Goal: Information Seeking & Learning: Learn about a topic

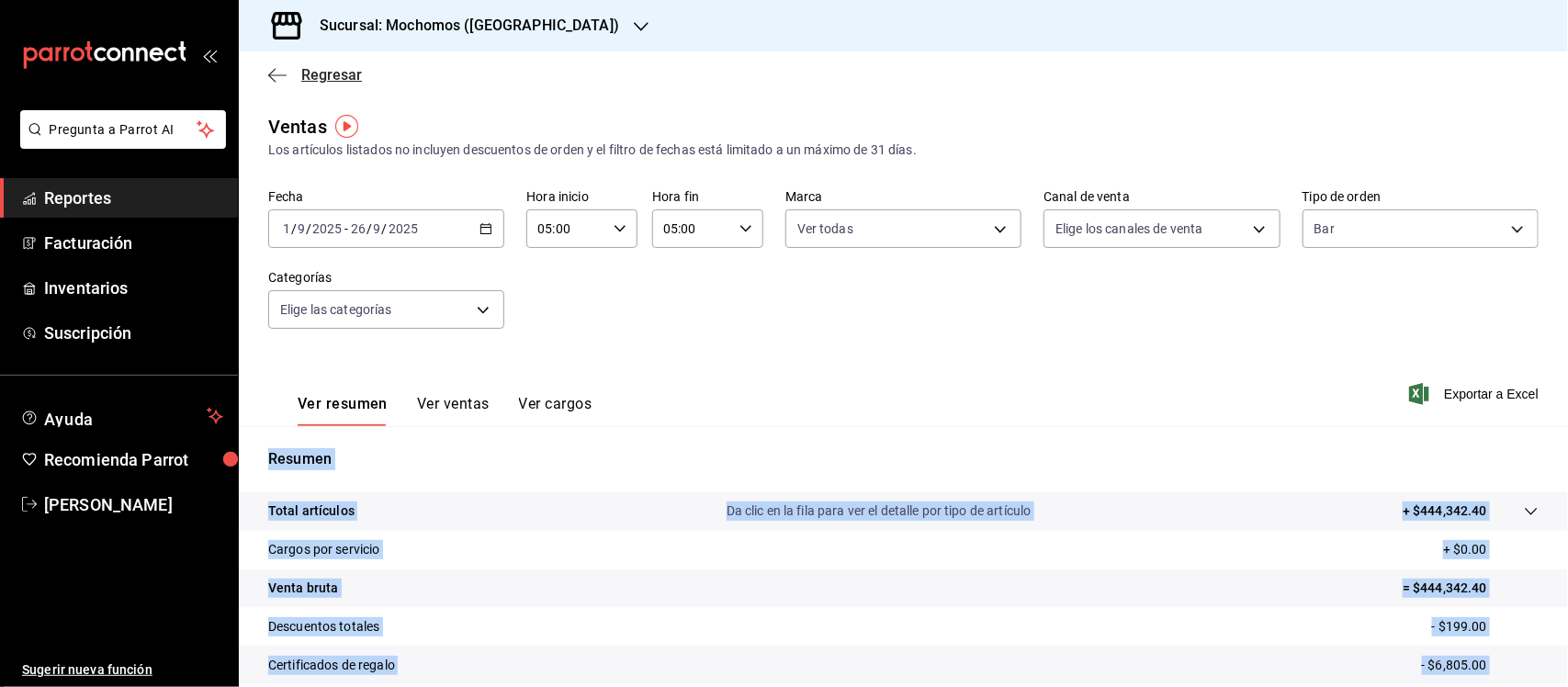
click at [287, 79] on span "Regresar" at bounding box center [314, 75] width 93 height 18
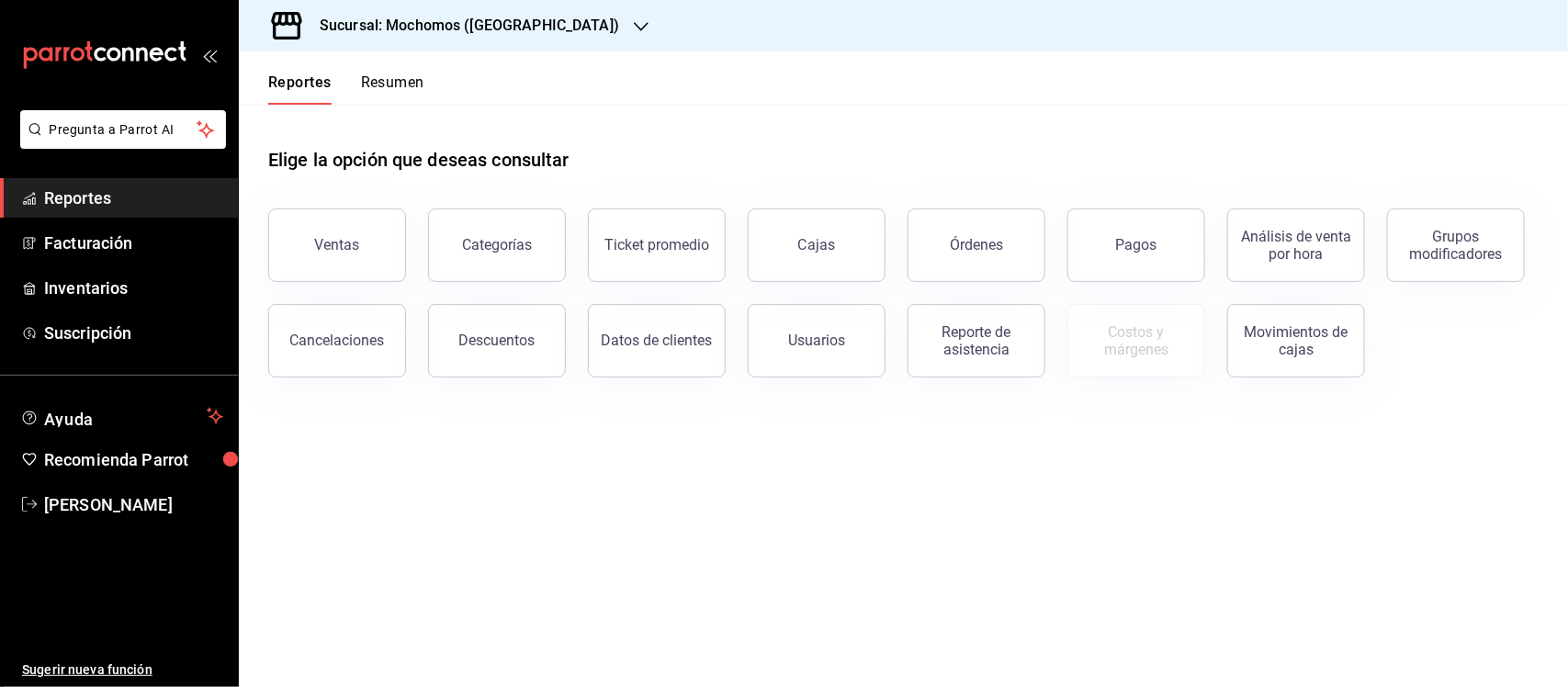
click at [68, 197] on span "Reportes" at bounding box center [133, 197] width 180 height 25
click at [1087, 258] on button "Pagos" at bounding box center [1136, 245] width 138 height 73
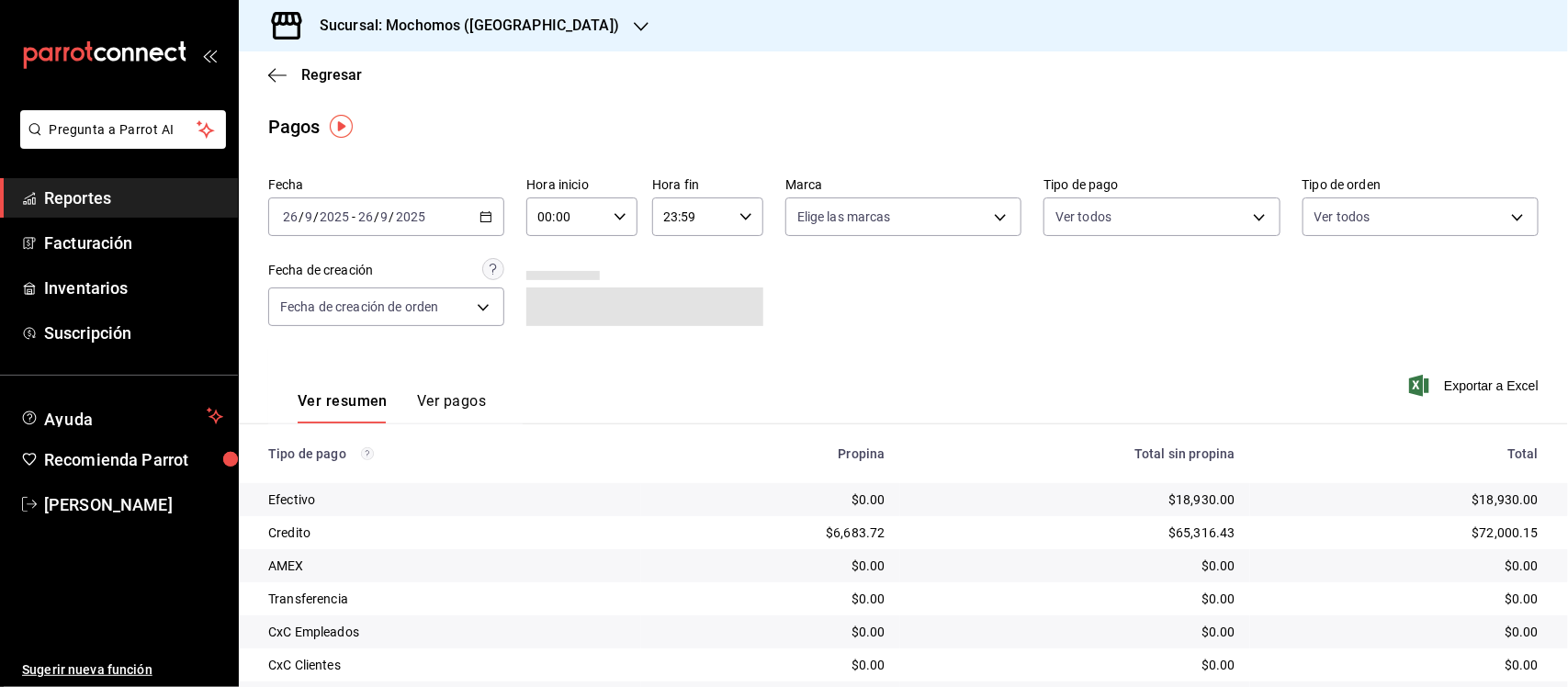
click at [479, 214] on icon "button" at bounding box center [485, 216] width 13 height 13
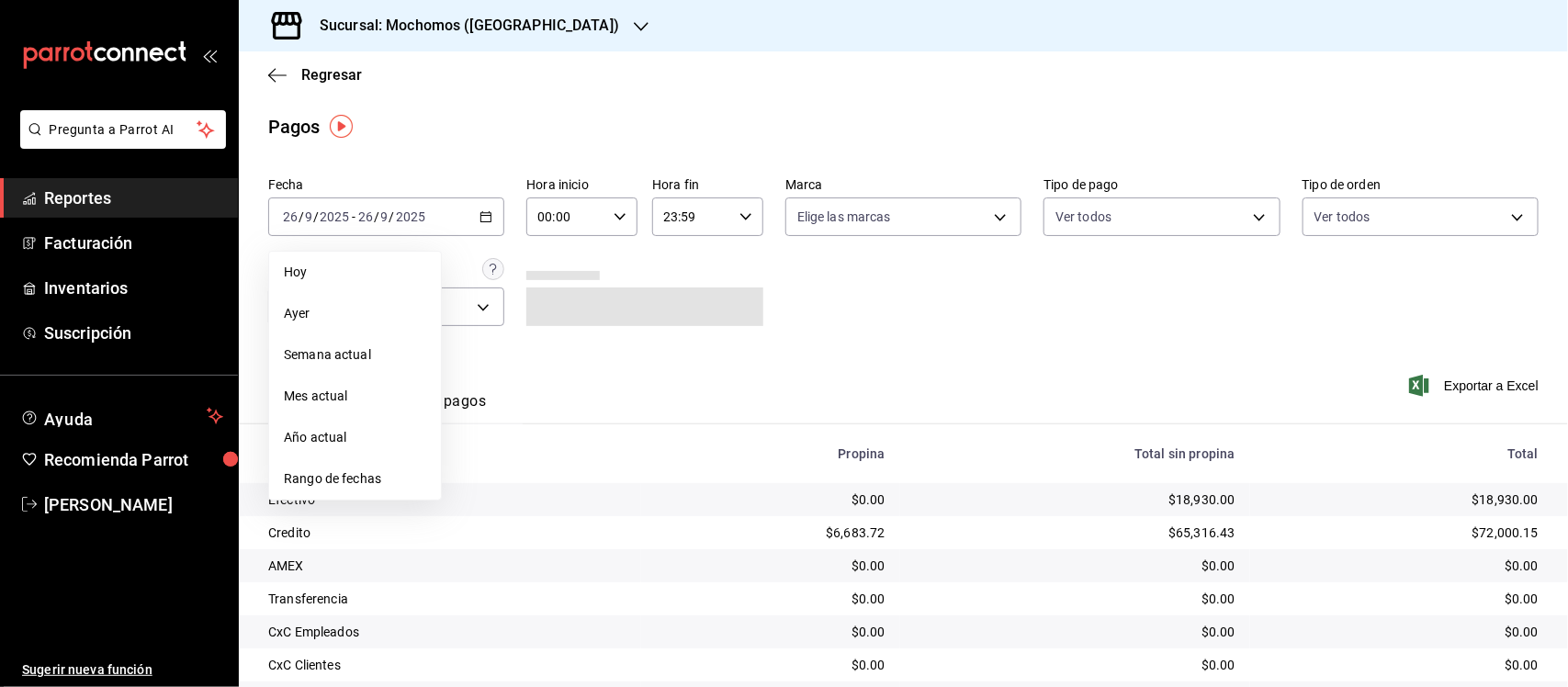
click at [328, 473] on span "Rango de fechas" at bounding box center [355, 478] width 143 height 19
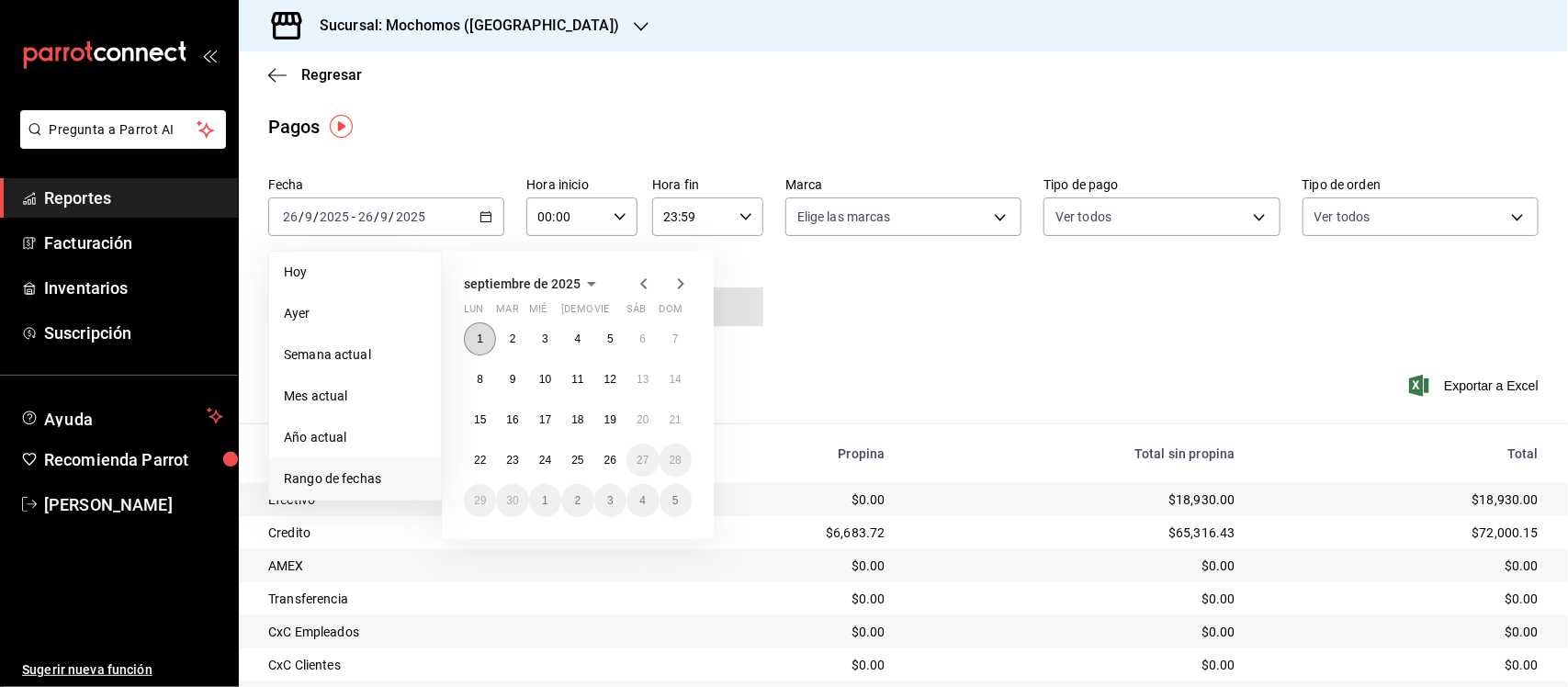
click at [492, 341] on button "1" at bounding box center [480, 338] width 32 height 33
click at [618, 464] on button "26" at bounding box center [610, 459] width 32 height 33
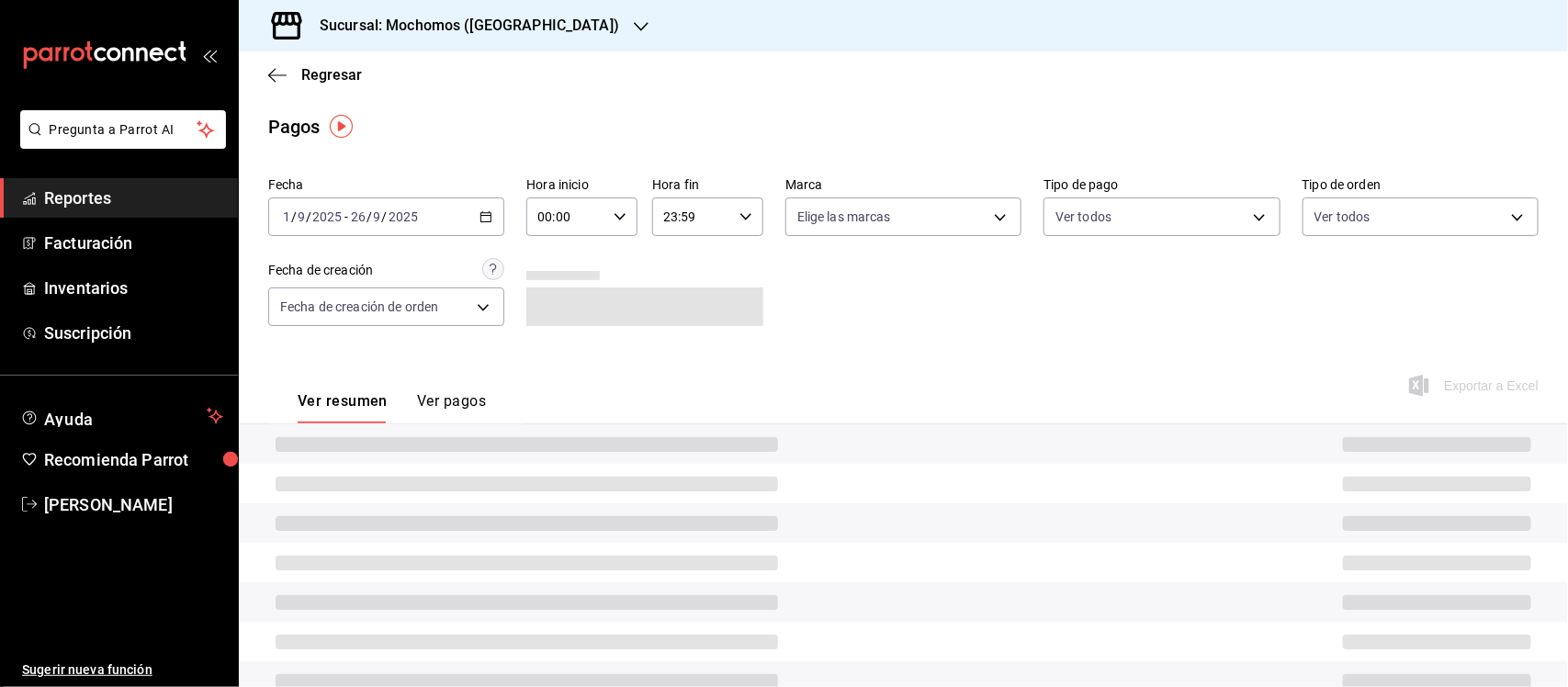
click at [614, 213] on icon "button" at bounding box center [620, 216] width 13 height 13
click at [555, 255] on span "05" at bounding box center [551, 254] width 26 height 15
type input "05:00"
click at [602, 265] on span "00" at bounding box center [606, 263] width 26 height 15
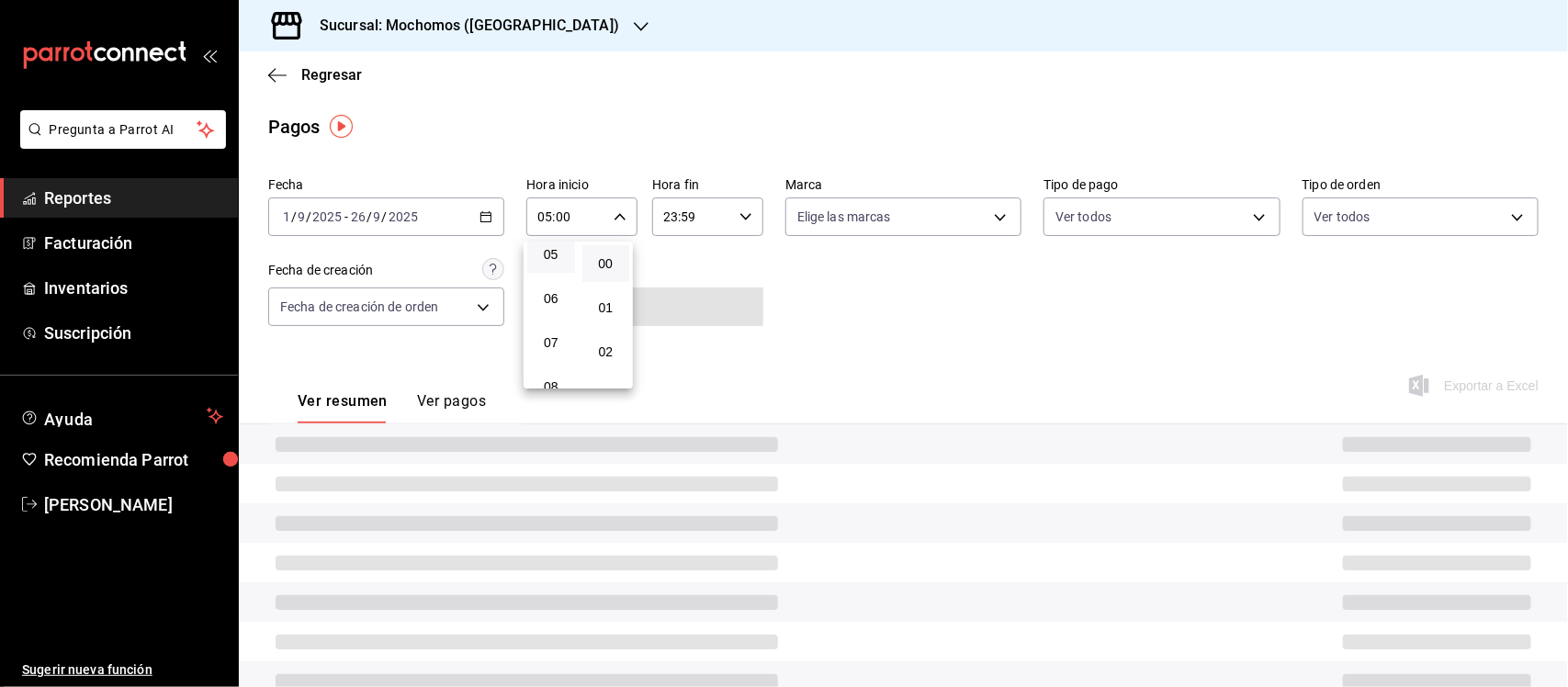
click at [745, 211] on div at bounding box center [784, 343] width 1568 height 687
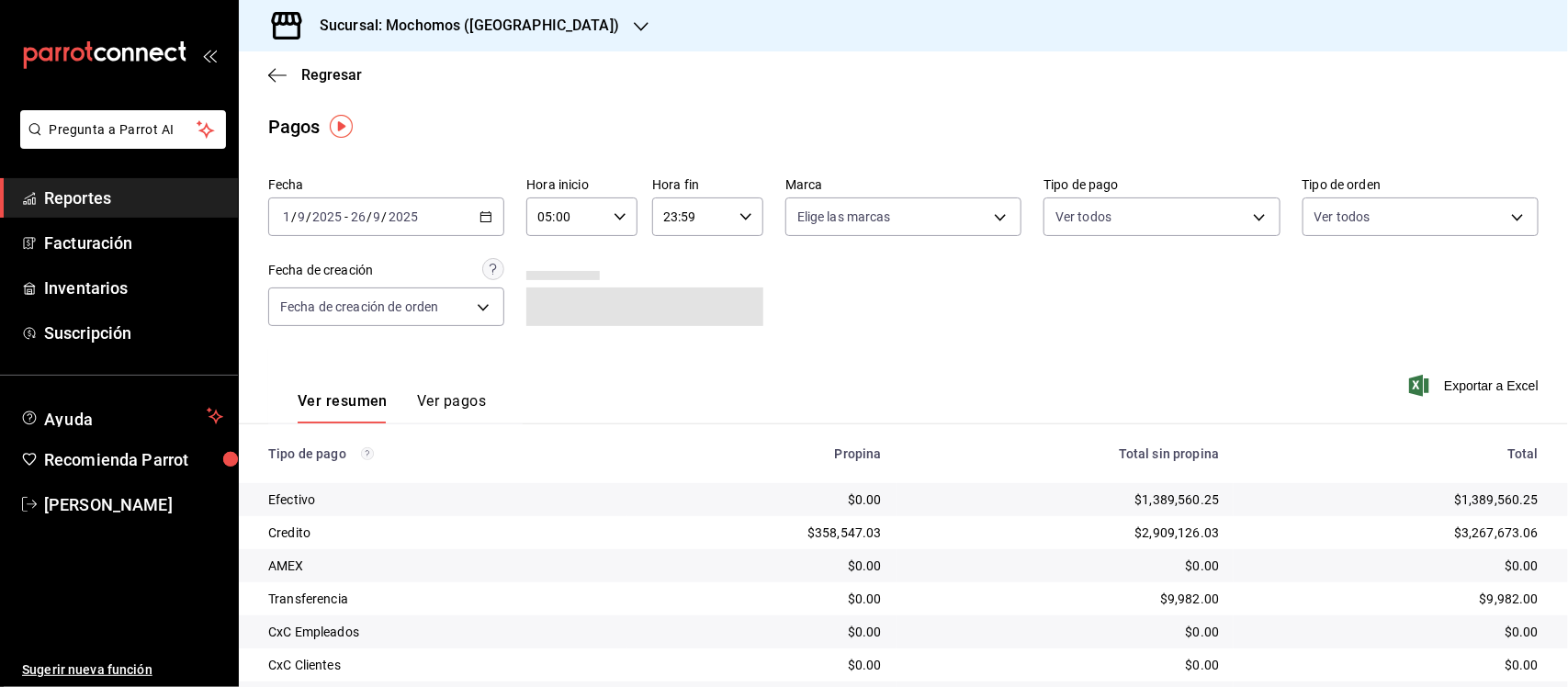
click at [745, 211] on icon "button" at bounding box center [746, 216] width 13 height 13
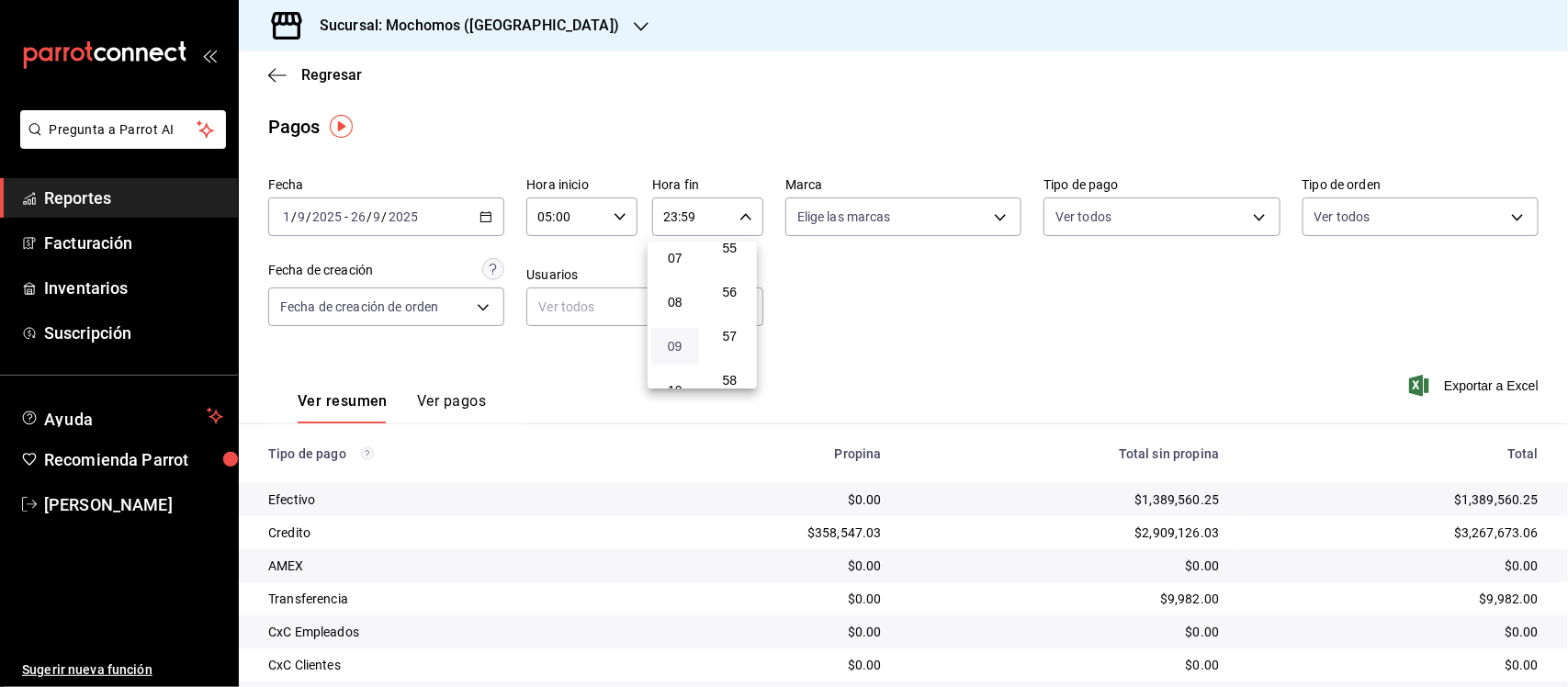
scroll to position [199, 0]
click at [679, 285] on span "05" at bounding box center [675, 285] width 26 height 15
click at [728, 264] on span "00" at bounding box center [730, 263] width 26 height 15
type input "05:00"
click at [911, 222] on div at bounding box center [784, 343] width 1568 height 687
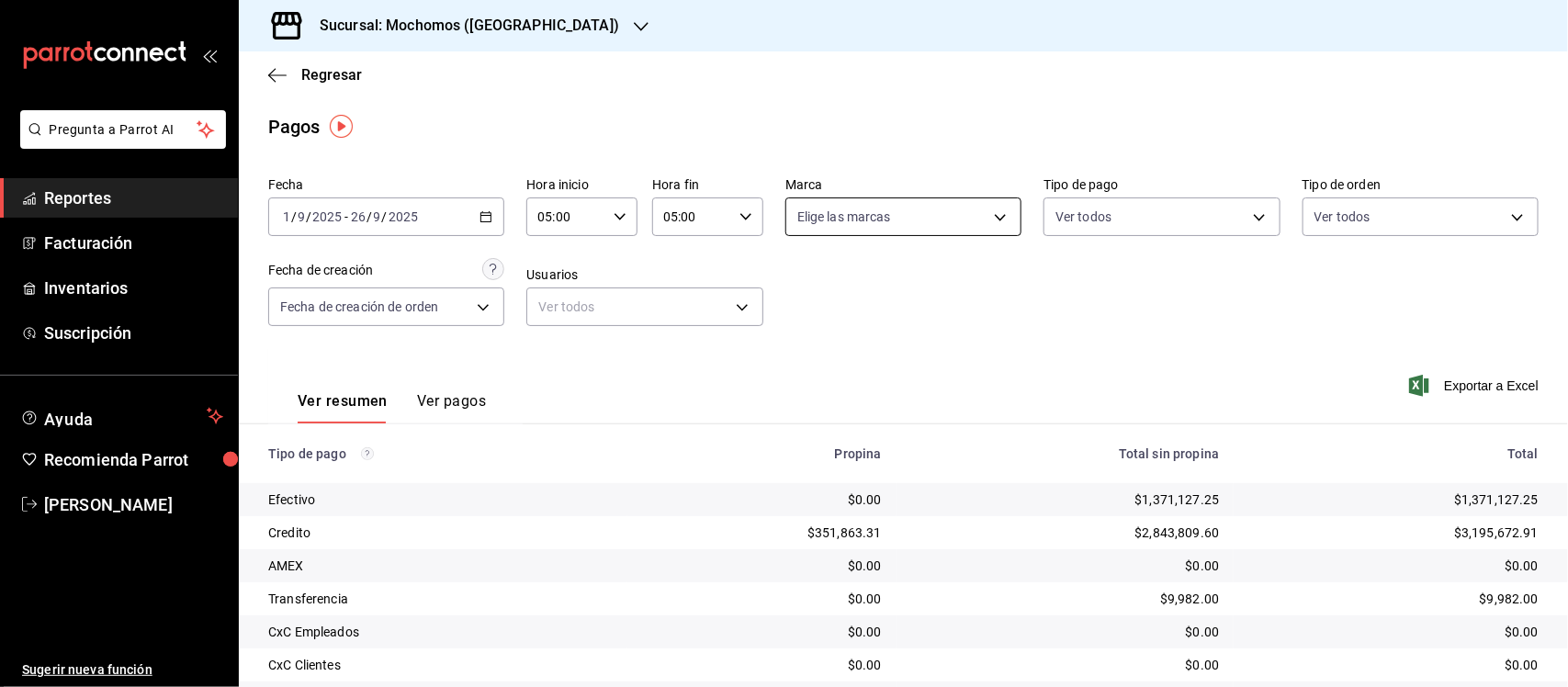
click at [910, 218] on body "Pregunta a Parrot AI Reportes Facturación Inventarios Suscripción Ayuda Recomie…" at bounding box center [784, 343] width 1568 height 687
click at [801, 283] on input "checkbox" at bounding box center [798, 287] width 17 height 17
checkbox input "true"
type input "65eb7388-82e4-42fa-8caf-680550c77e6f"
checkbox input "true"
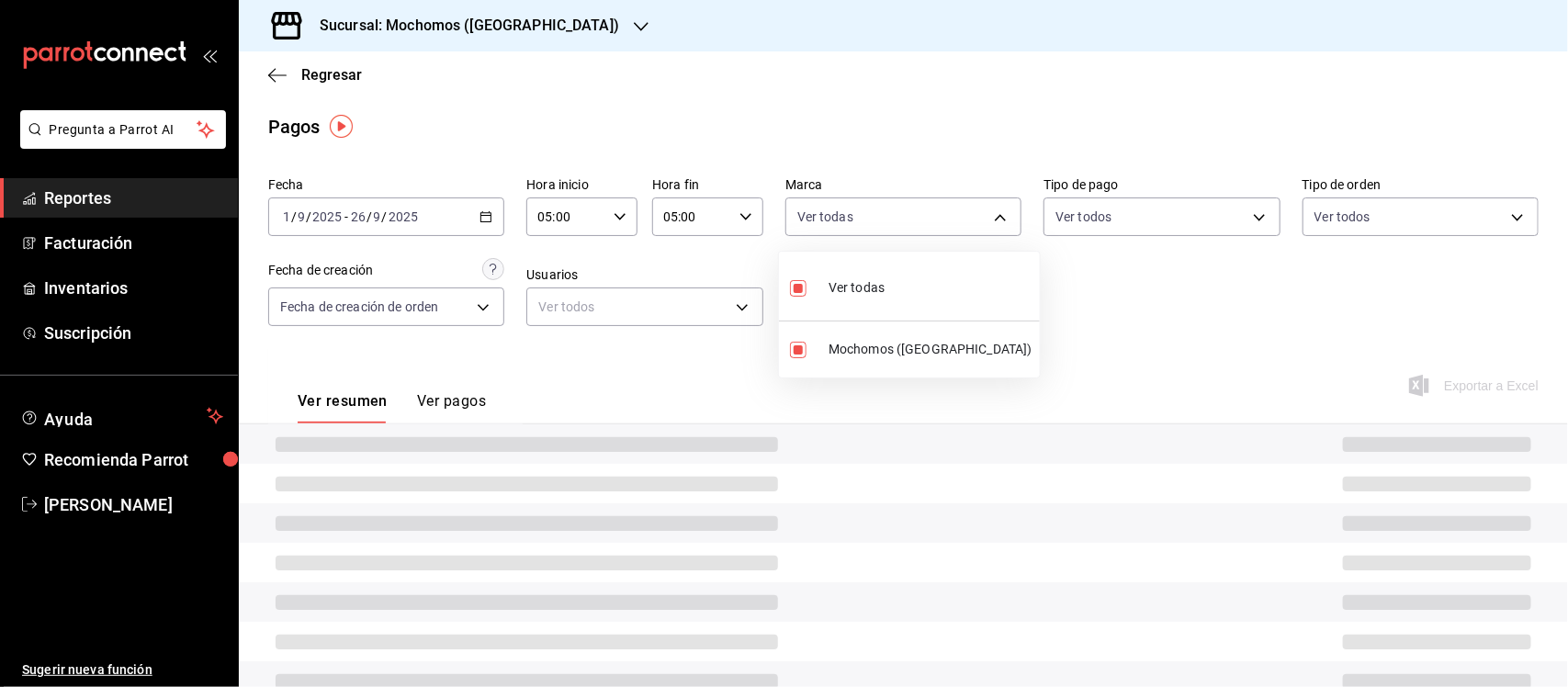
click at [1419, 213] on div at bounding box center [784, 343] width 1568 height 687
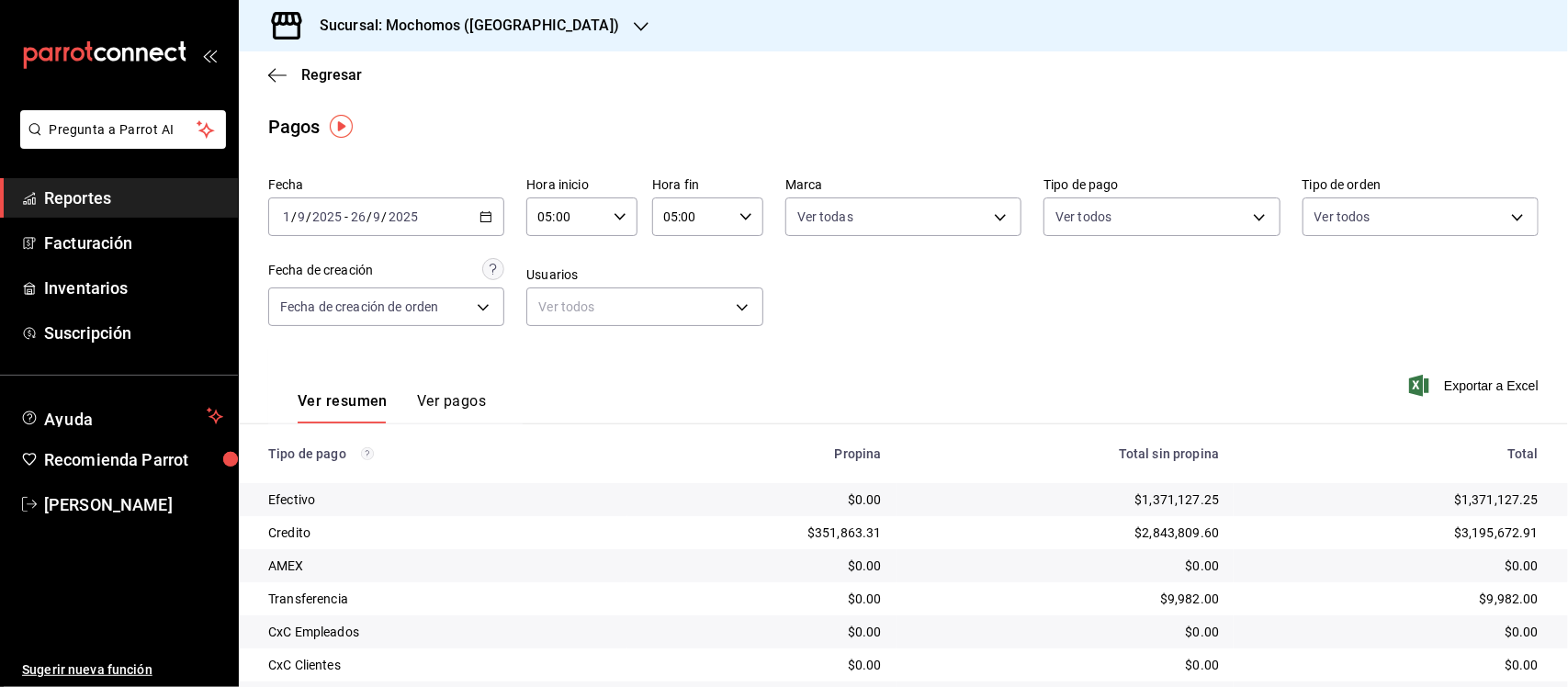
click at [1419, 213] on body "Pregunta a Parrot AI Reportes Facturación Inventarios Suscripción Ayuda Recomie…" at bounding box center [784, 343] width 1568 height 687
click at [1310, 344] on input "checkbox" at bounding box center [1308, 350] width 17 height 17
checkbox input "true"
type input "c7bc0ce2-274d-49fd-89f5-4bcf8044acf9"
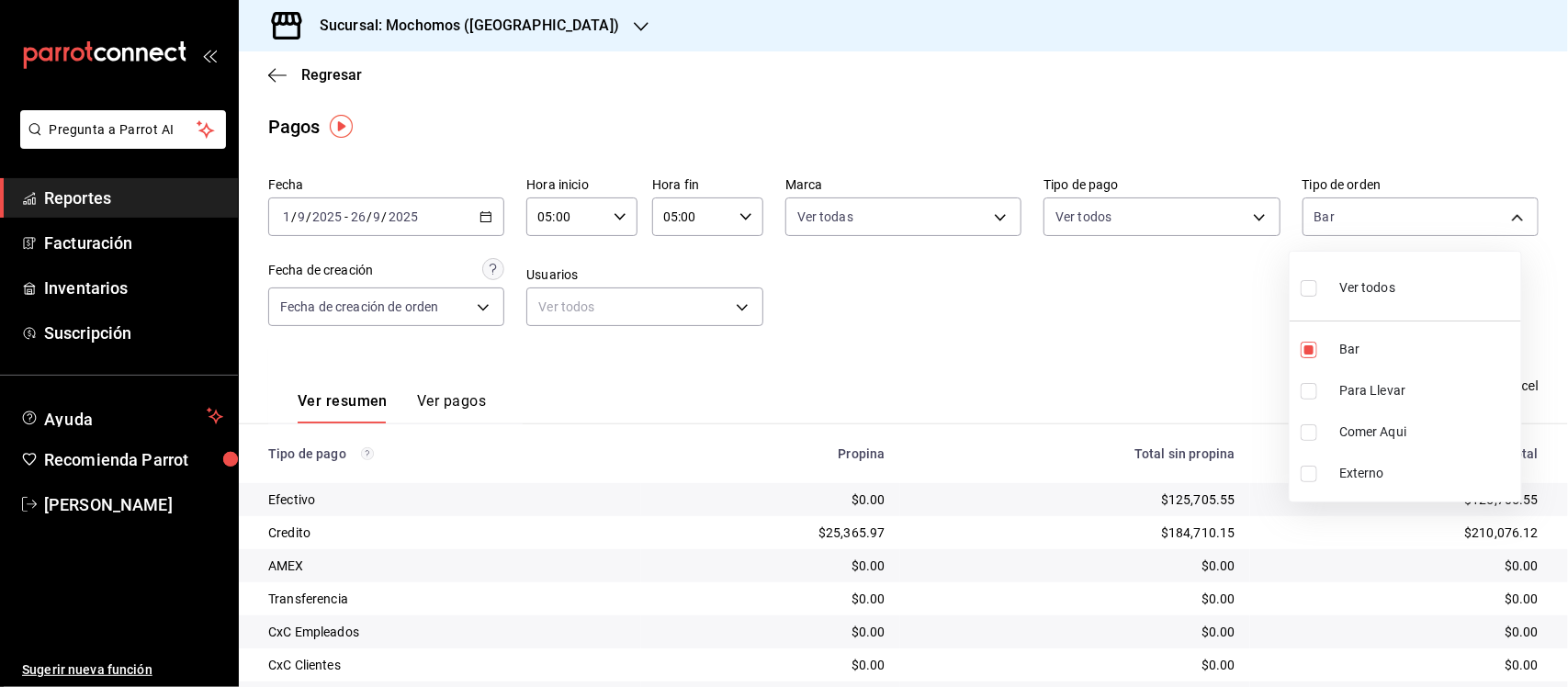
click at [1043, 294] on div at bounding box center [784, 343] width 1568 height 687
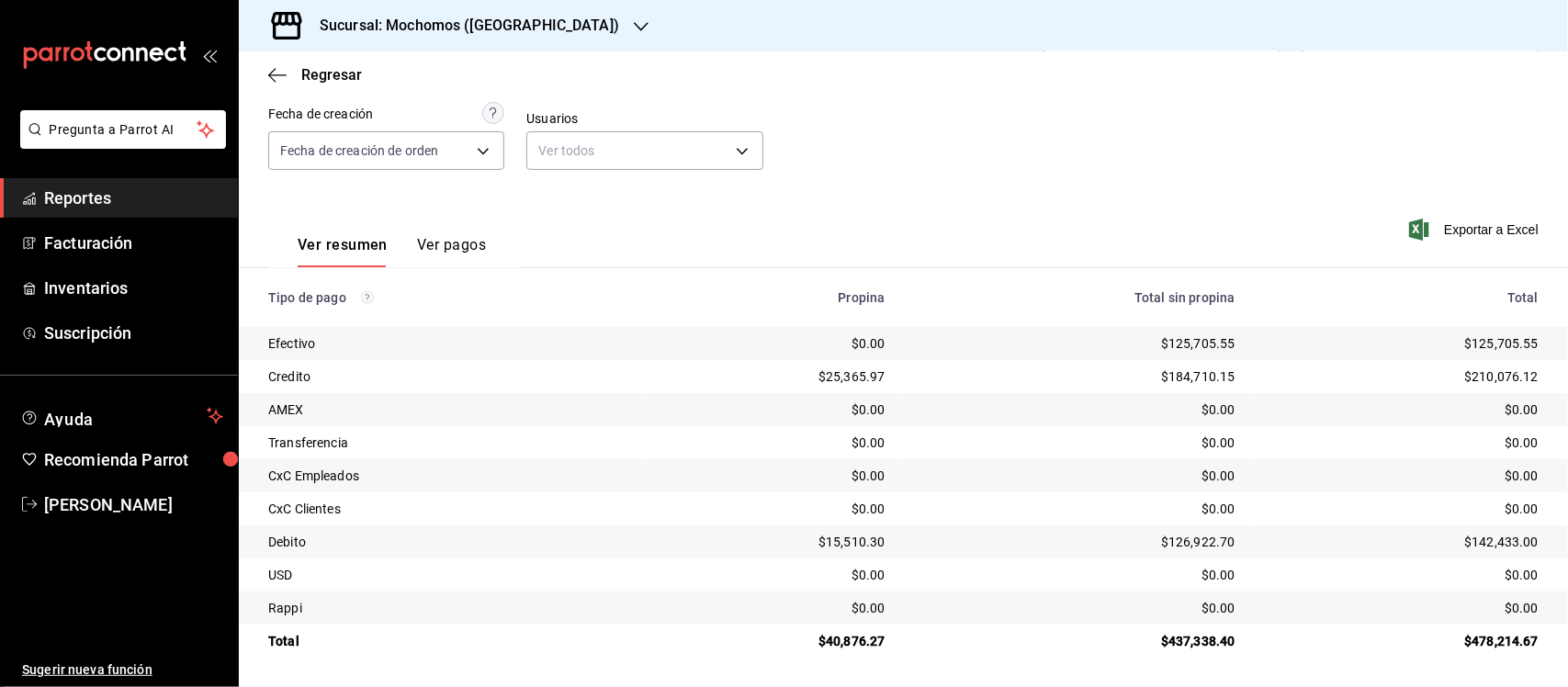
scroll to position [157, 0]
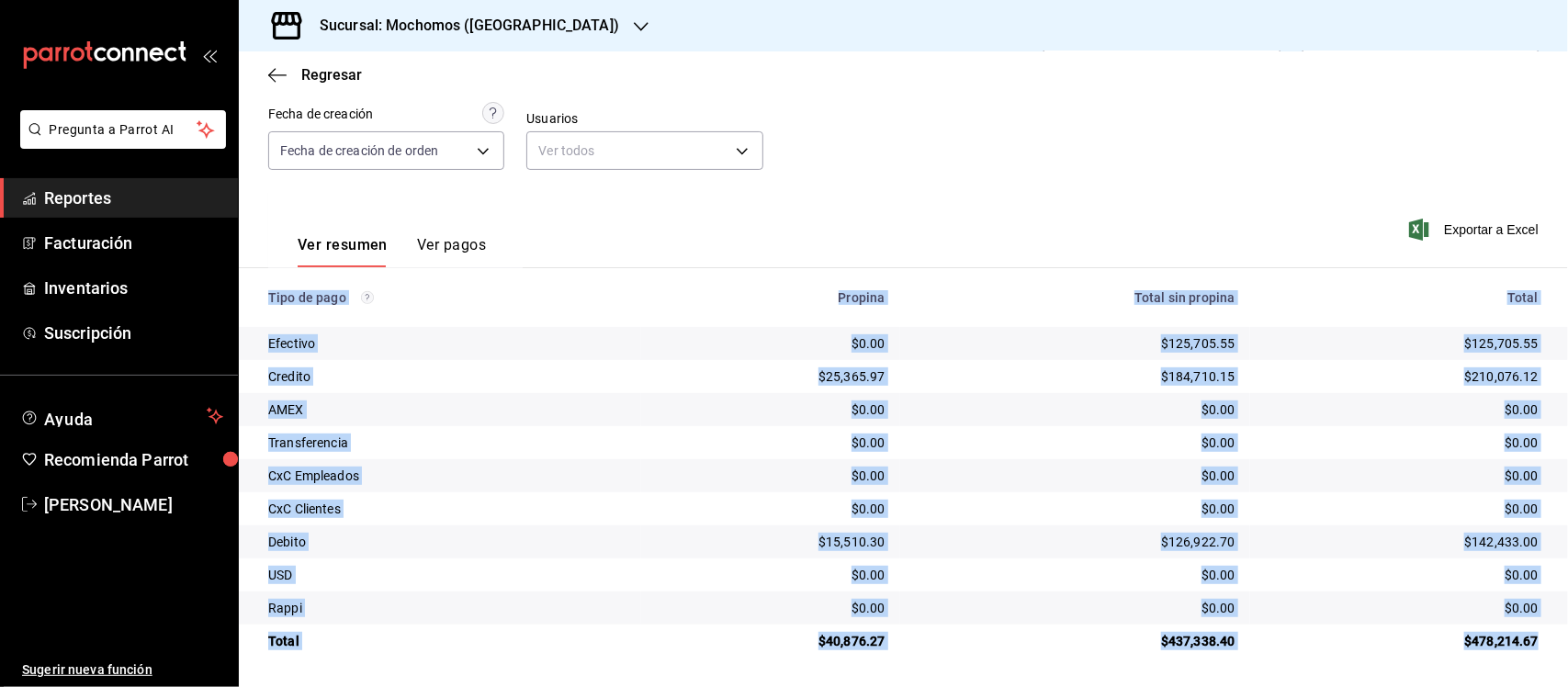
drag, startPoint x: 268, startPoint y: 299, endPoint x: 1525, endPoint y: 644, distance: 1303.5
click at [1525, 644] on table "Tipo de pago Propina Total sin propina Total Efectivo $0.00 $125,705.55 $125,70…" at bounding box center [904, 462] width 1329 height 390
copy table "Tipo de pago Propina Total sin propina Total Efectivo $0.00 $125,705.55 $125,70…"
click at [96, 193] on span "Reportes" at bounding box center [133, 197] width 180 height 25
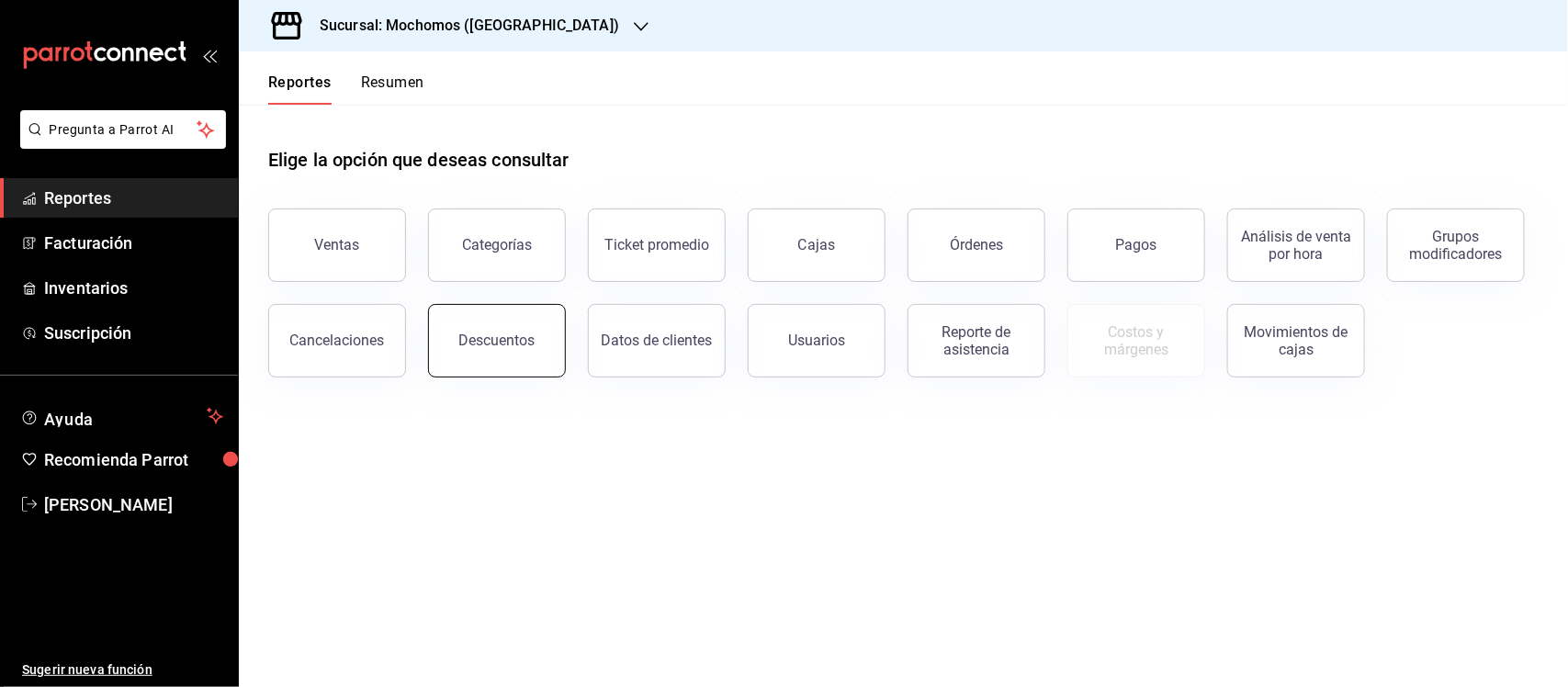
click at [501, 341] on div "Descuentos" at bounding box center [497, 340] width 76 height 18
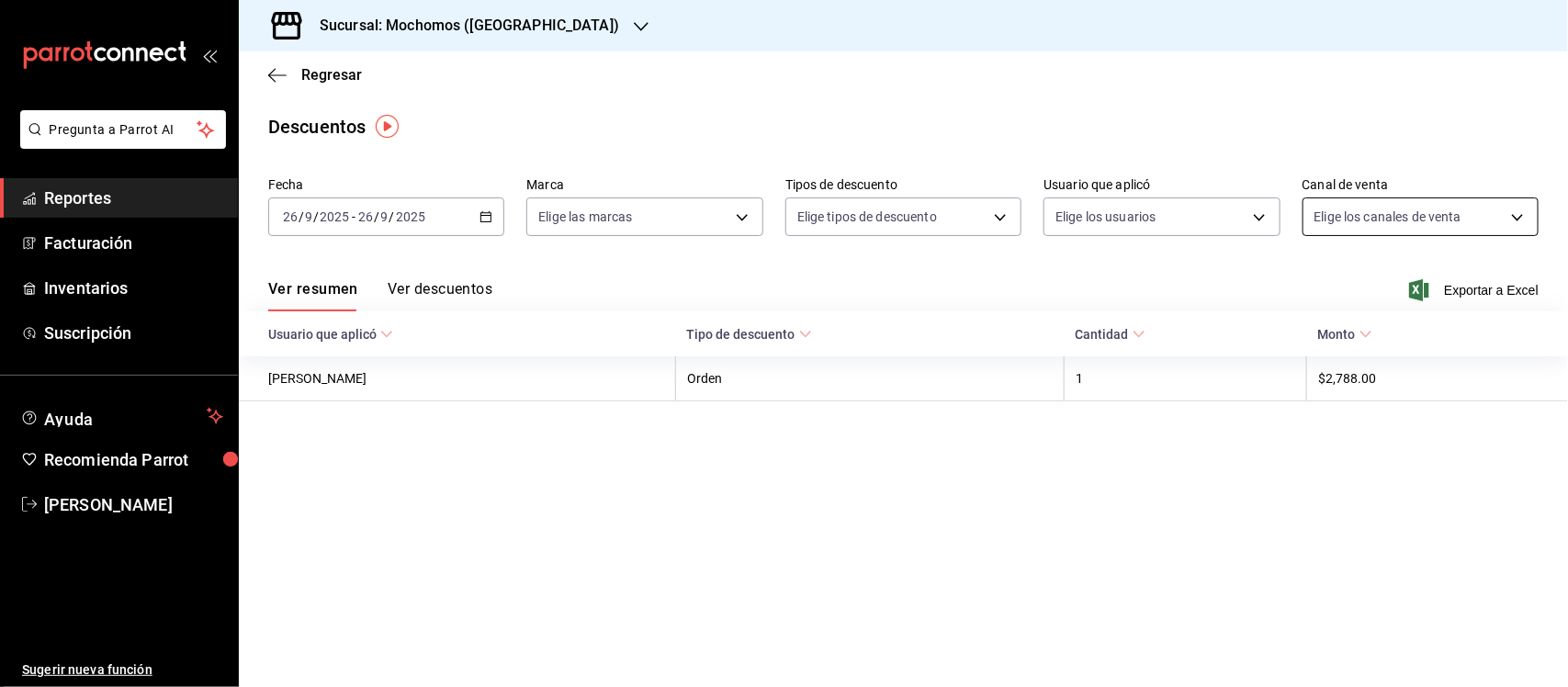
click at [1481, 204] on body "Pregunta a Parrot AI Reportes Facturación Inventarios Suscripción Ayuda Recomie…" at bounding box center [784, 343] width 1568 height 687
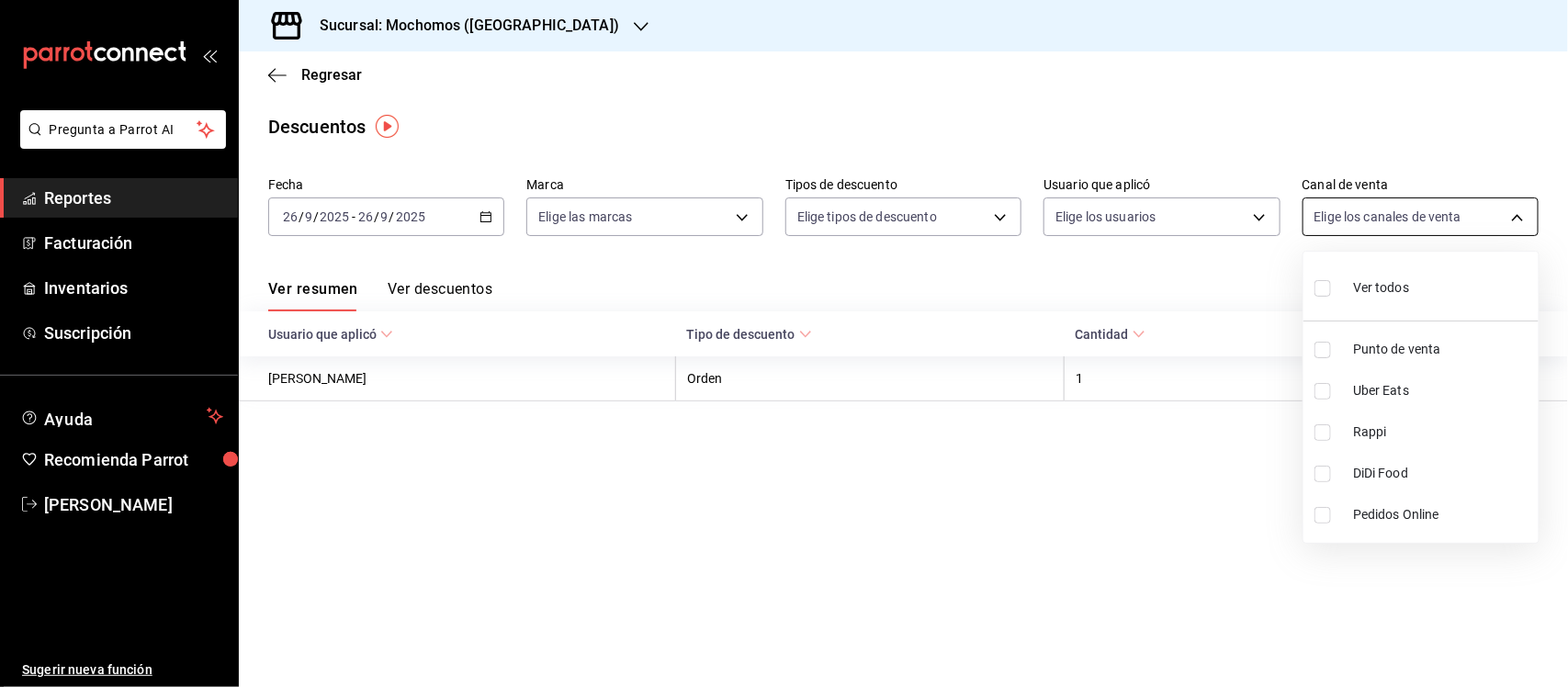
click at [1481, 204] on div at bounding box center [784, 343] width 1568 height 687
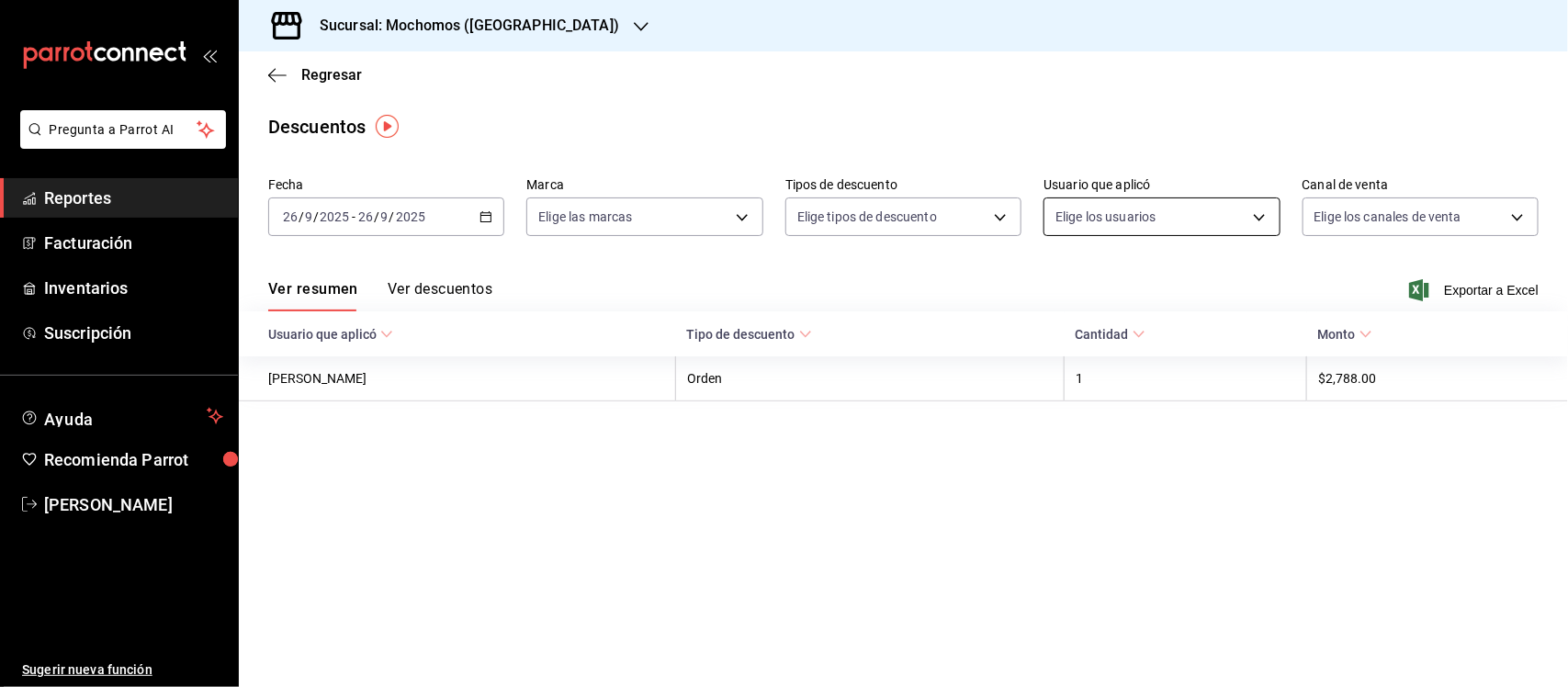
click at [1252, 209] on body "Pregunta a Parrot AI Reportes Facturación Inventarios Suscripción Ayuda Recomie…" at bounding box center [784, 343] width 1568 height 687
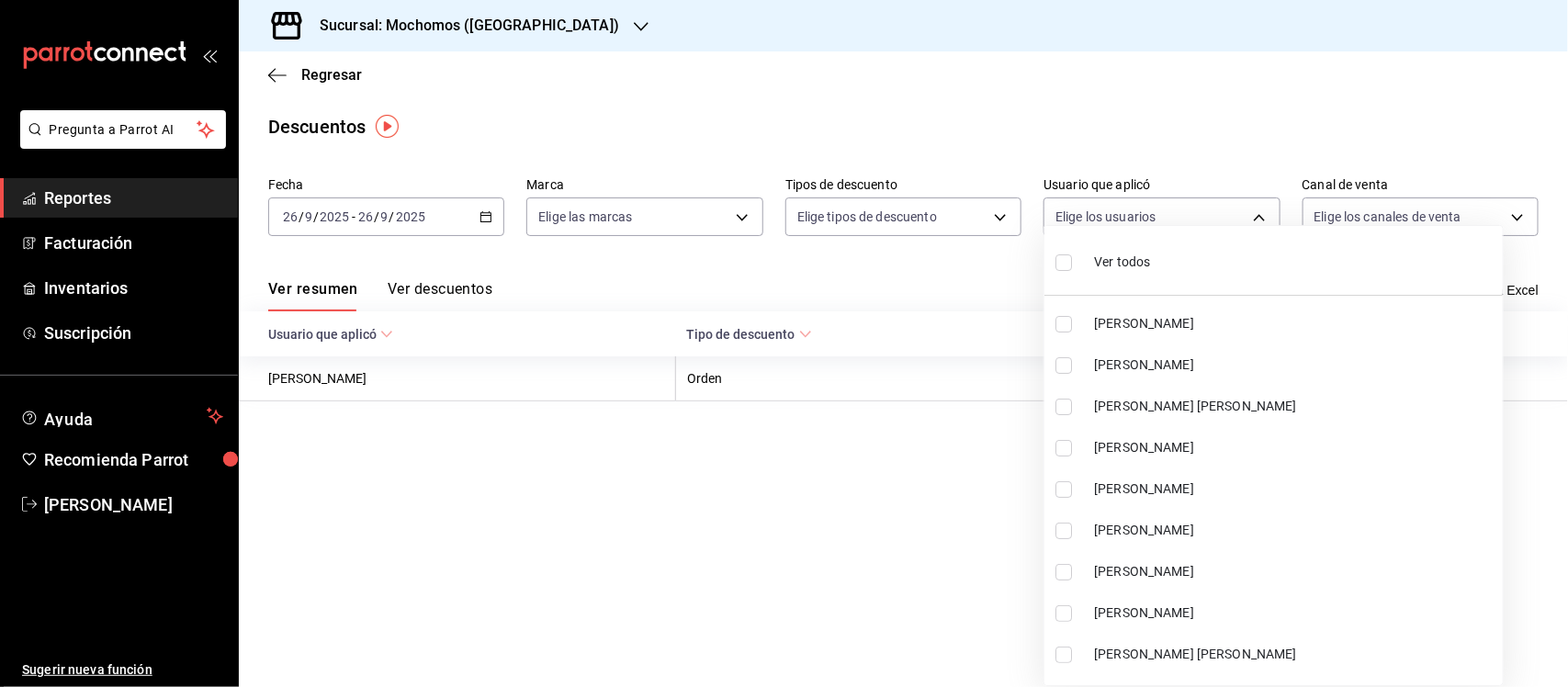
click at [916, 223] on div at bounding box center [784, 343] width 1568 height 687
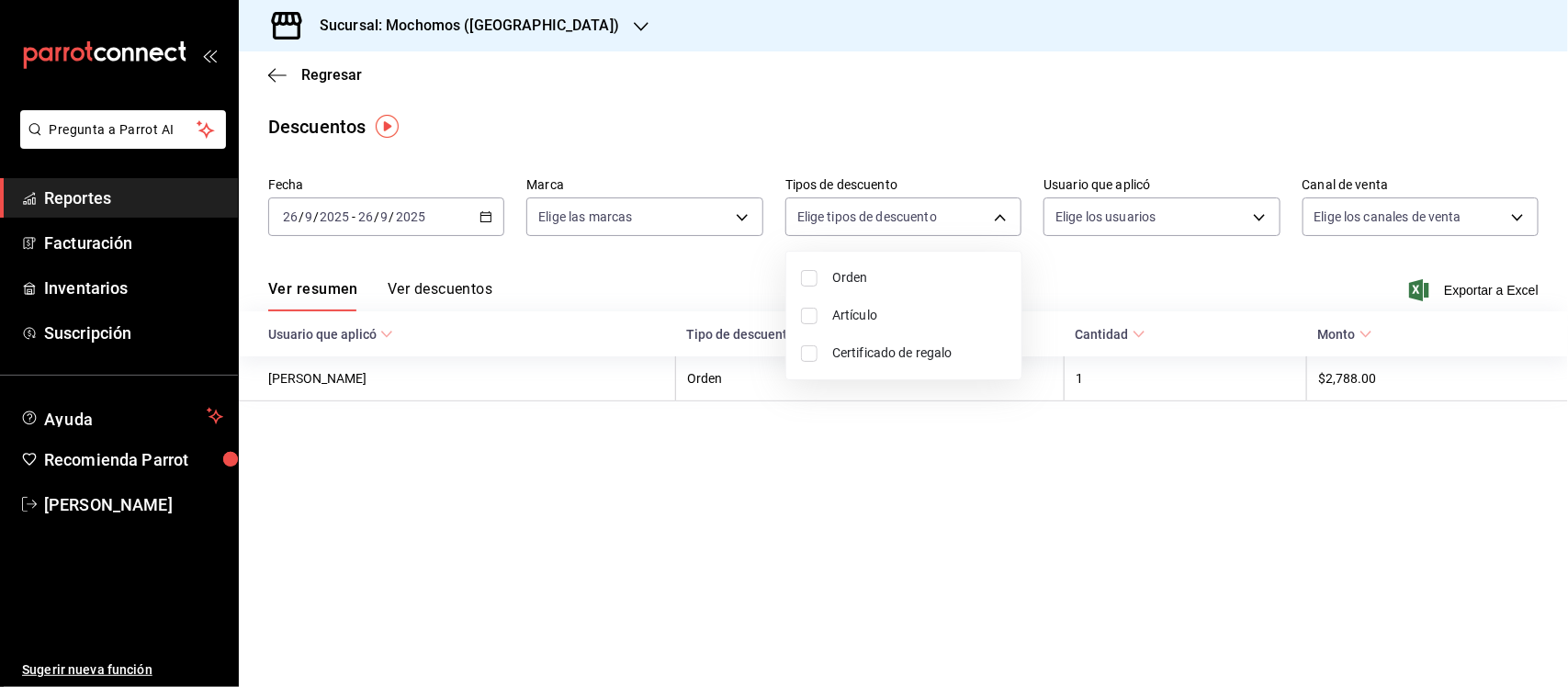
click at [916, 223] on body "Pregunta a Parrot AI Reportes Facturación Inventarios Suscripción Ayuda Recomie…" at bounding box center [784, 343] width 1568 height 687
click at [916, 223] on div at bounding box center [784, 343] width 1568 height 687
click at [731, 223] on body "Pregunta a Parrot AI Reportes Facturación Inventarios Suscripción Ayuda Recomie…" at bounding box center [784, 343] width 1568 height 687
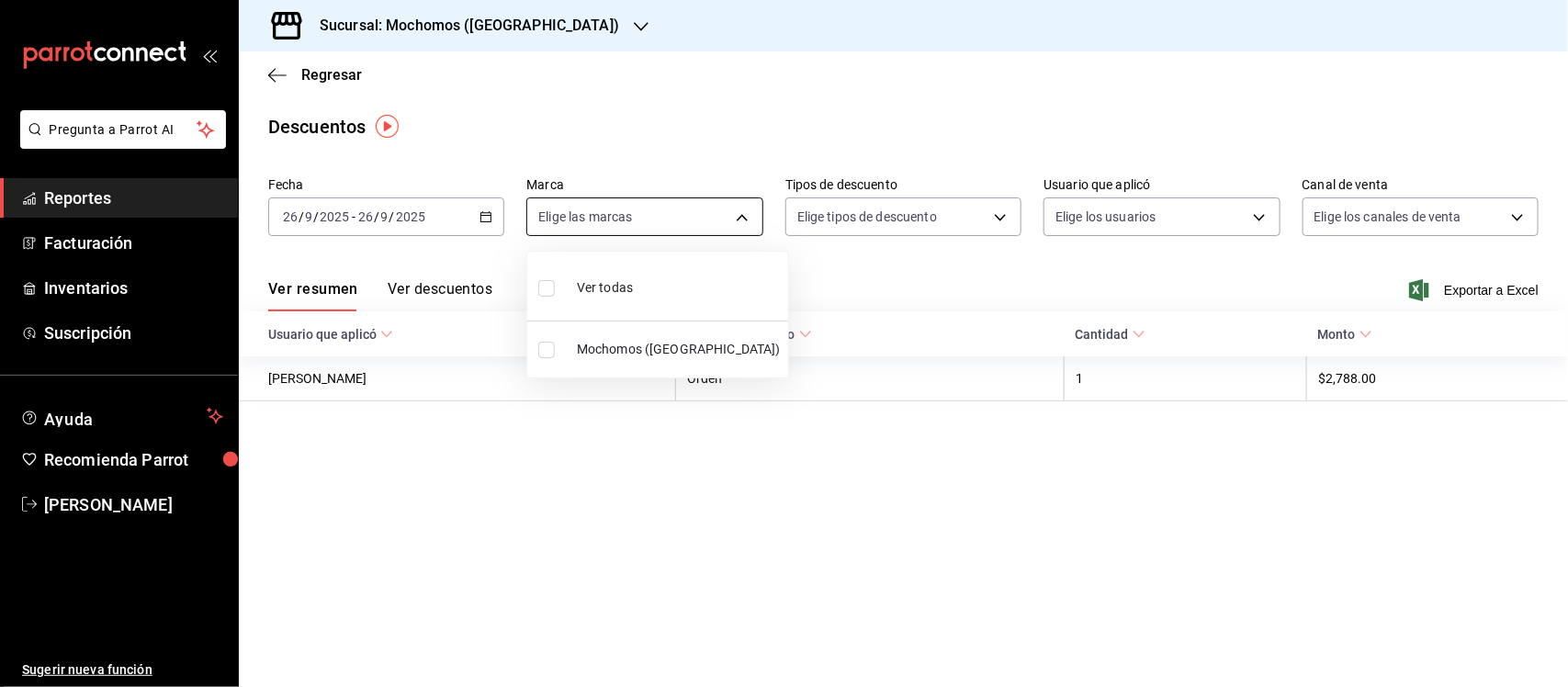
click at [731, 223] on div at bounding box center [784, 343] width 1568 height 687
click at [419, 286] on button "Ver descuentos" at bounding box center [440, 294] width 105 height 31
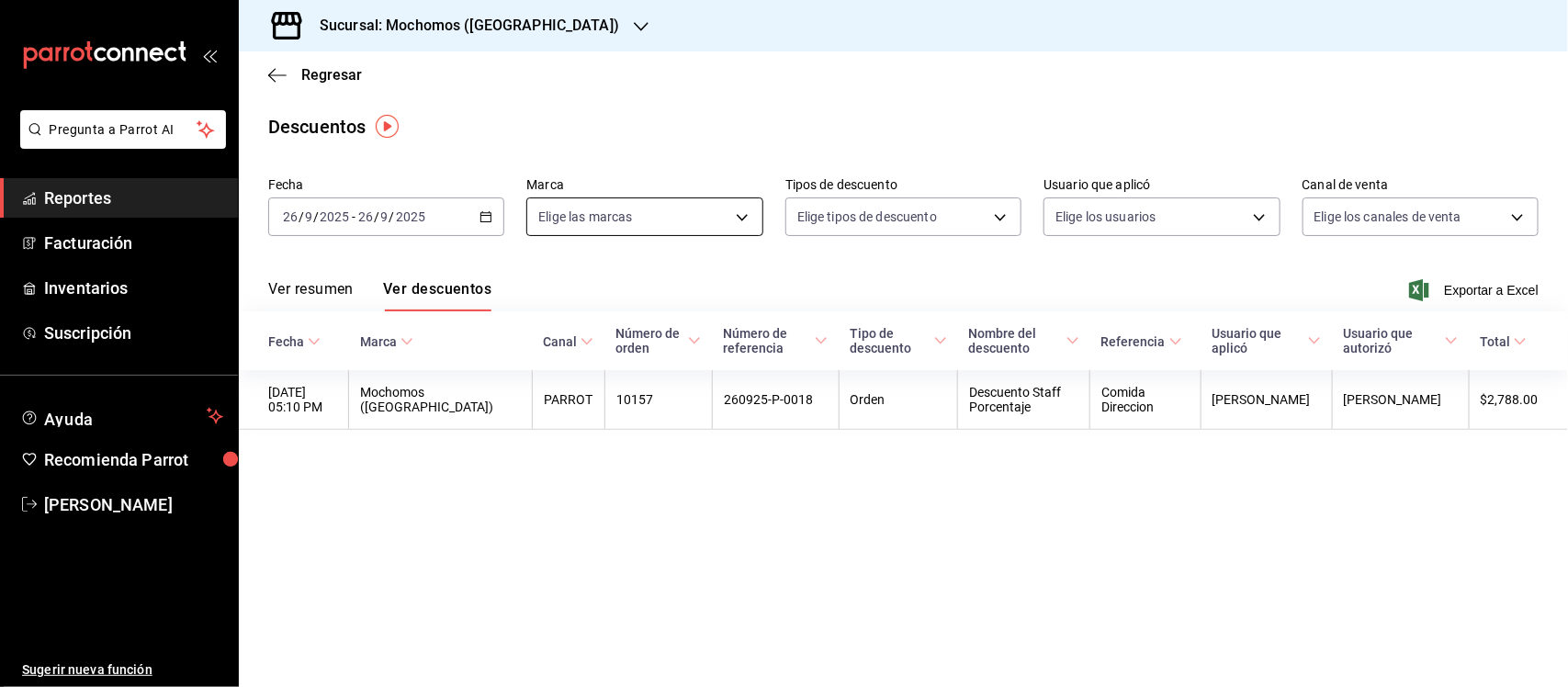
click at [741, 208] on body "Pregunta a Parrot AI Reportes Facturación Inventarios Suscripción Ayuda Recomie…" at bounding box center [784, 343] width 1568 height 687
click at [923, 212] on div at bounding box center [784, 343] width 1568 height 687
click at [923, 212] on body "Pregunta a Parrot AI Reportes Facturación Inventarios Suscripción Ayuda Recomie…" at bounding box center [784, 343] width 1568 height 687
click at [1108, 227] on div at bounding box center [784, 343] width 1568 height 687
click at [1108, 227] on body "Pregunta a Parrot AI Reportes Facturación Inventarios Suscripción Ayuda Recomie…" at bounding box center [784, 343] width 1568 height 687
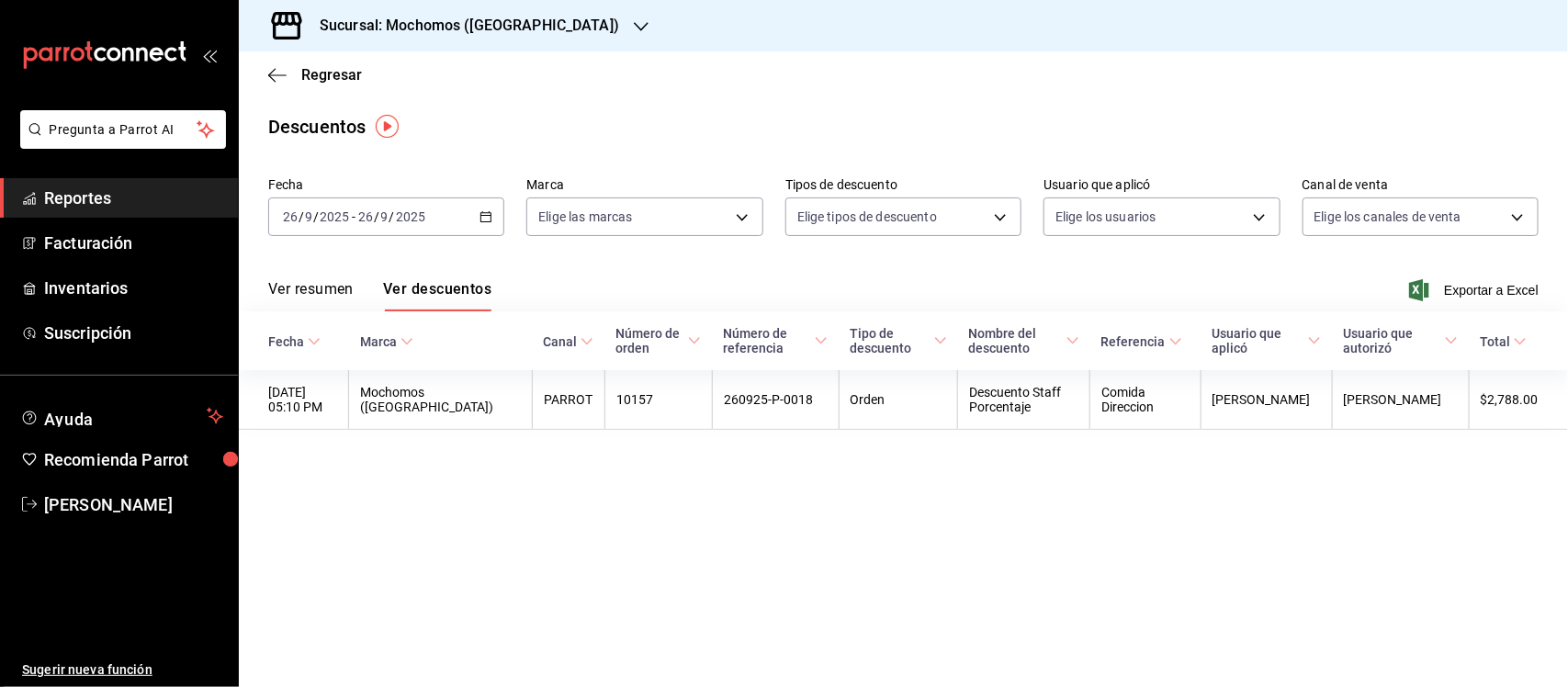
click at [1112, 225] on body "Pregunta a Parrot AI Reportes Facturación Inventarios Suscripción Ayuda Recomie…" at bounding box center [784, 343] width 1568 height 687
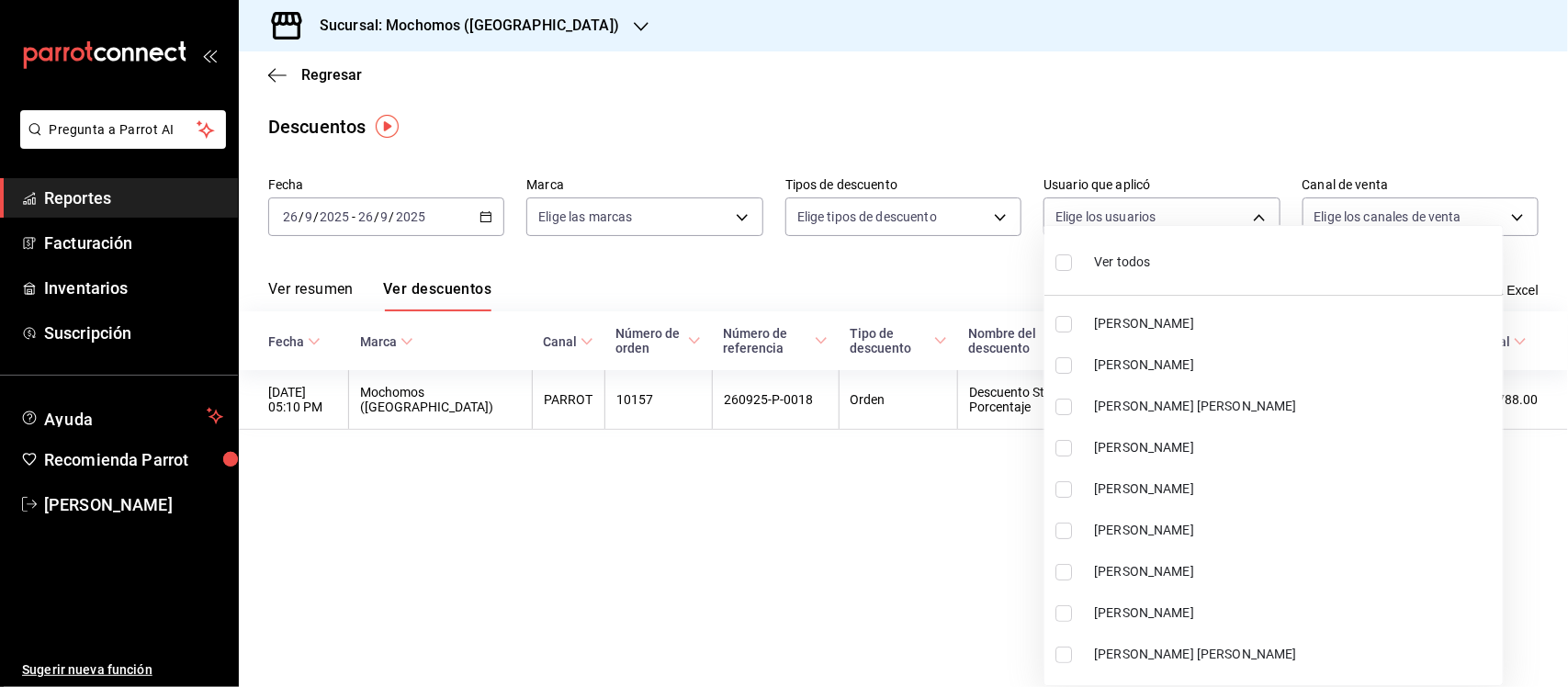
click at [873, 507] on div at bounding box center [784, 343] width 1568 height 687
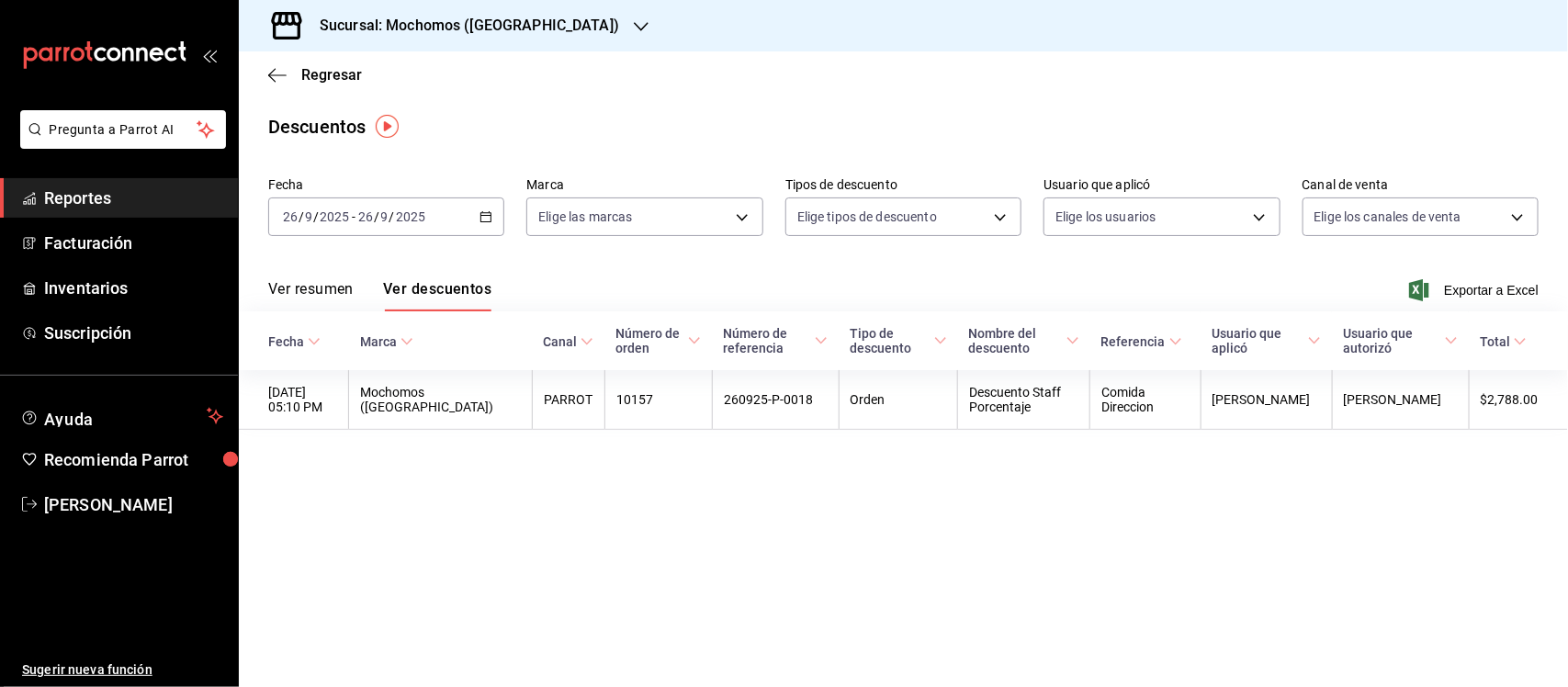
click at [747, 285] on div "Ver resumen Ver descuentos Exportar a Excel" at bounding box center [904, 285] width 1329 height 54
click at [493, 217] on div "[DATE] [DATE] - [DATE] [DATE]" at bounding box center [386, 216] width 236 height 39
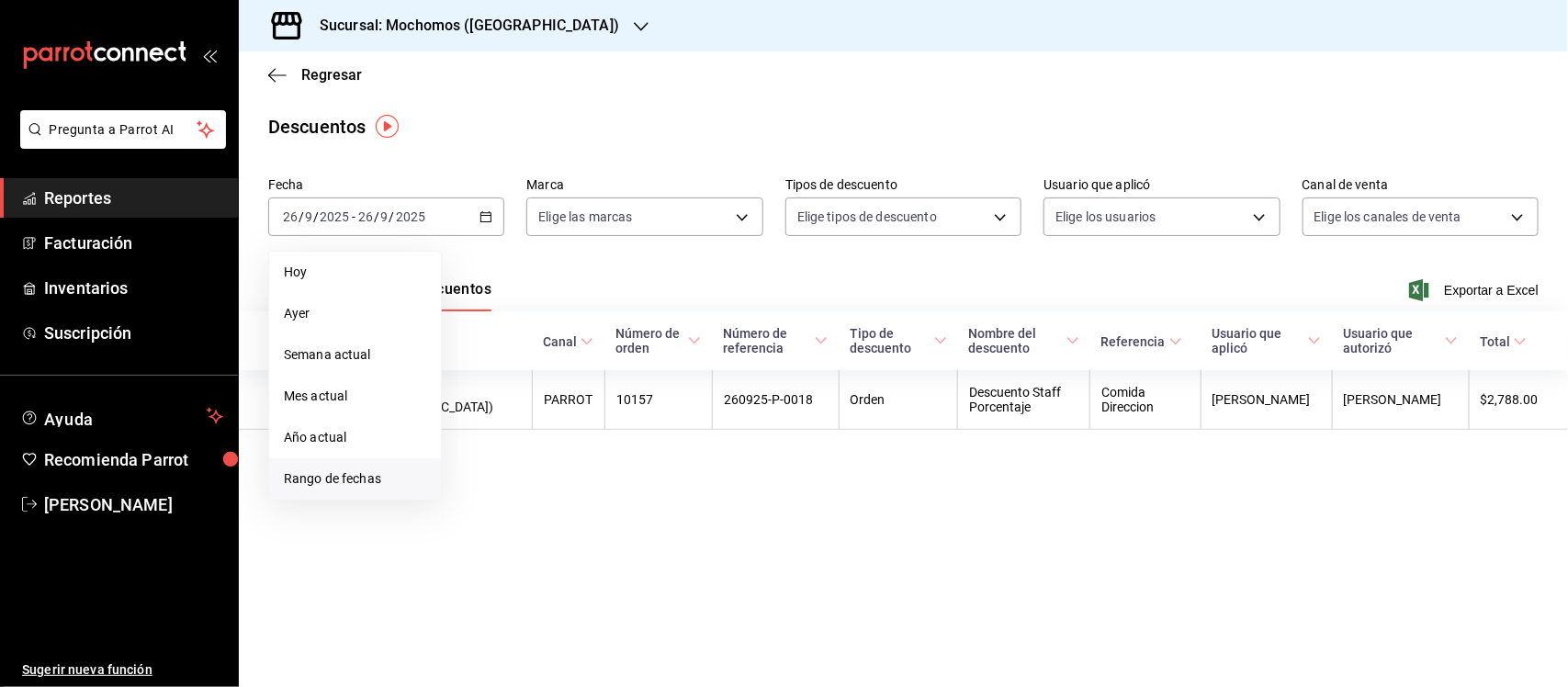
click at [355, 482] on span "Rango de fechas" at bounding box center [355, 478] width 143 height 19
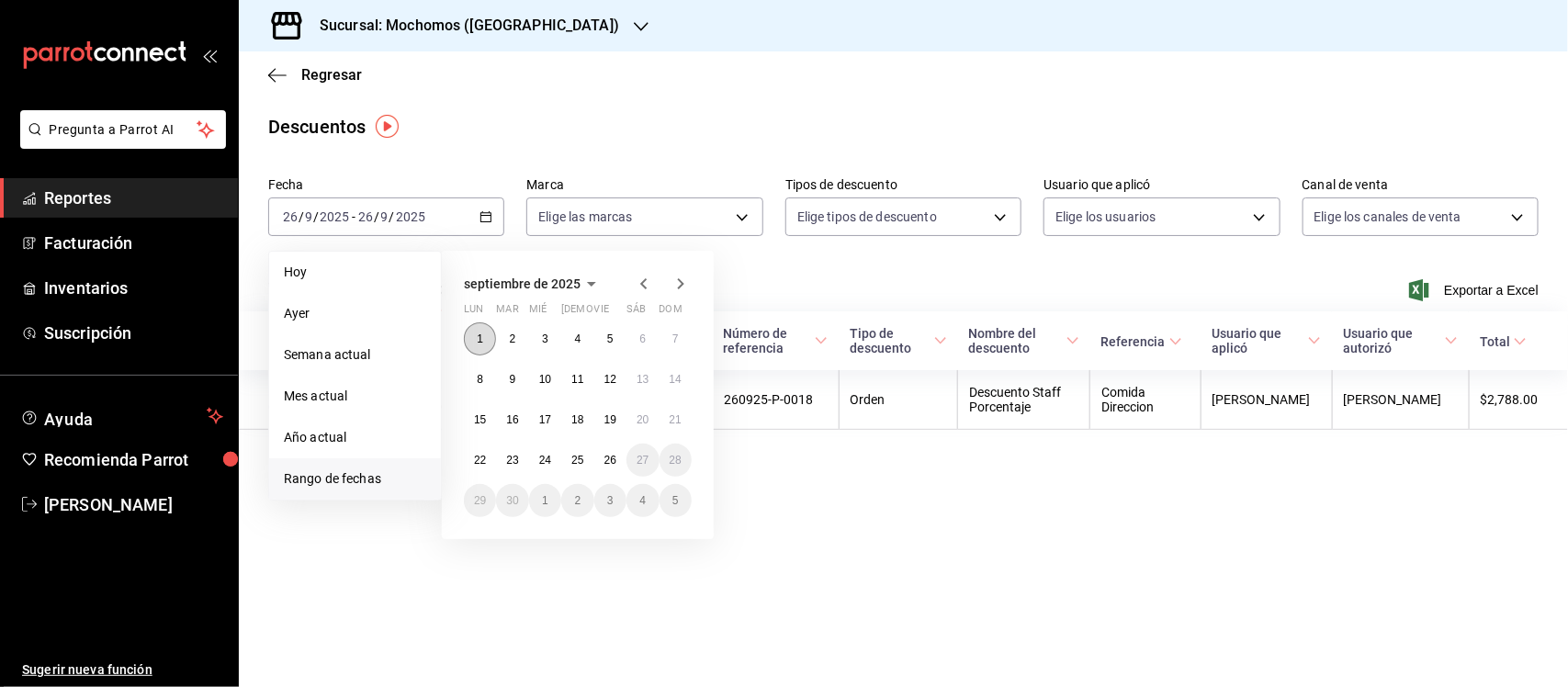
click at [482, 337] on abbr "1" at bounding box center [480, 338] width 6 height 13
click at [618, 460] on button "26" at bounding box center [610, 459] width 32 height 33
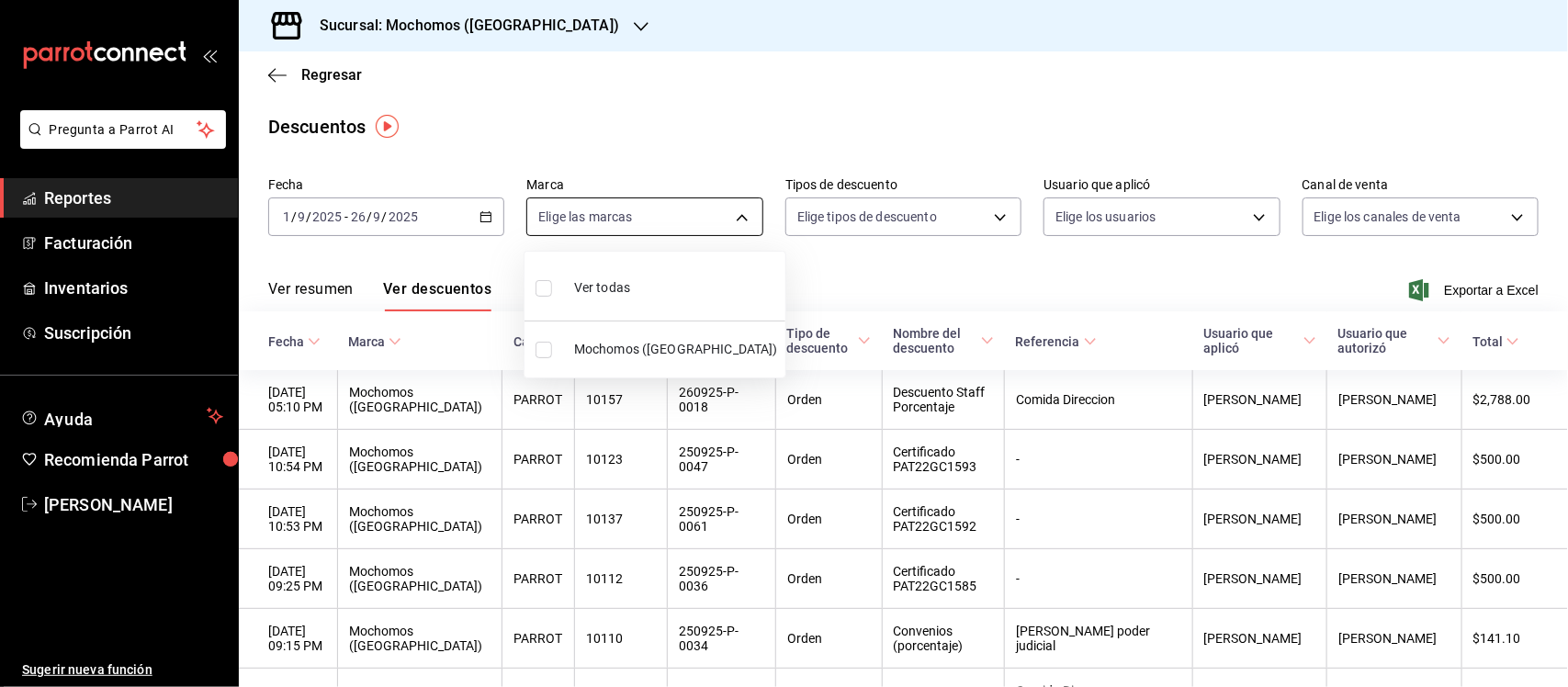
click at [733, 218] on body "Pregunta a Parrot AI Reportes Facturación Inventarios Suscripción Ayuda Recomie…" at bounding box center [784, 343] width 1568 height 687
click at [551, 290] on input "checkbox" at bounding box center [543, 287] width 17 height 17
checkbox input "true"
type input "65eb7388-82e4-42fa-8caf-680550c77e6f"
checkbox input "true"
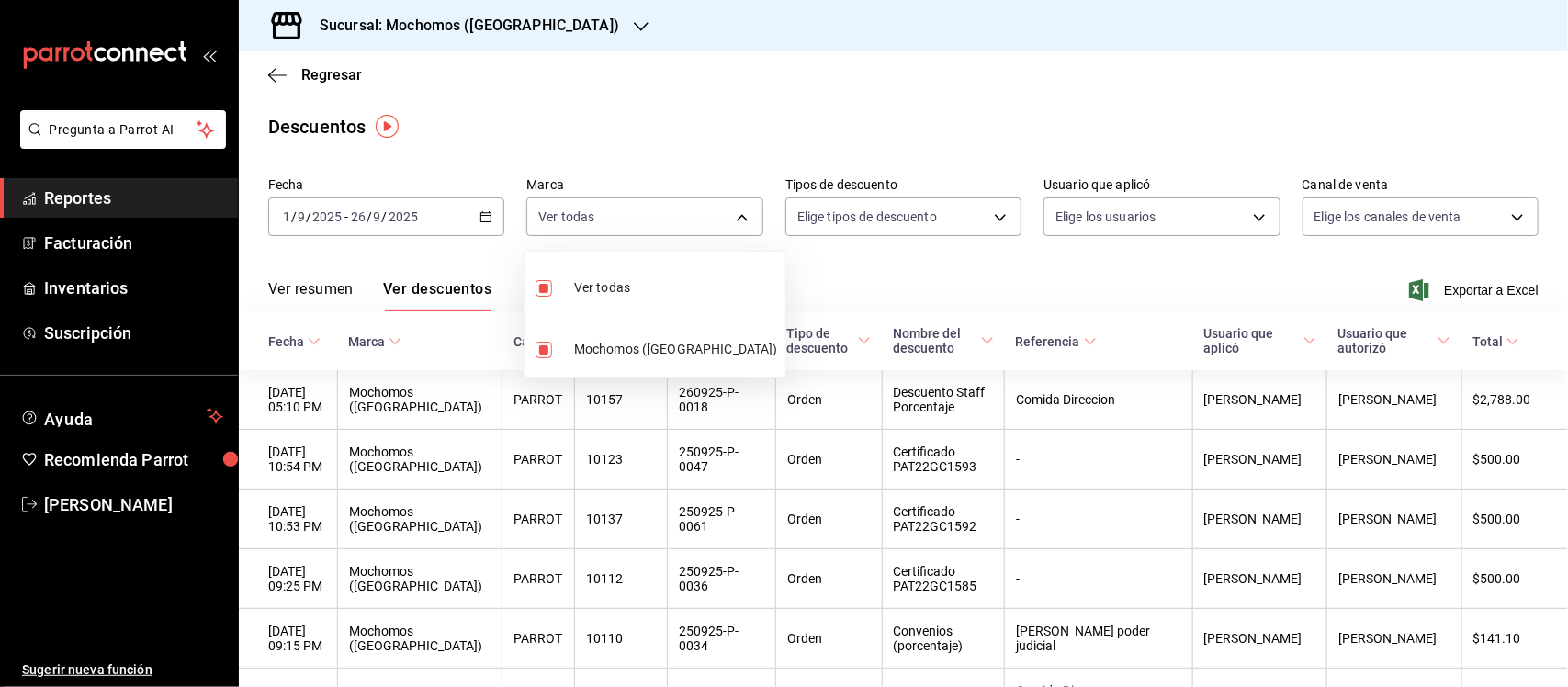
click at [1329, 220] on div at bounding box center [784, 343] width 1568 height 687
click at [1329, 220] on body "Pregunta a Parrot AI Reportes Facturación Inventarios Suscripción Ayuda Recomie…" at bounding box center [784, 343] width 1568 height 687
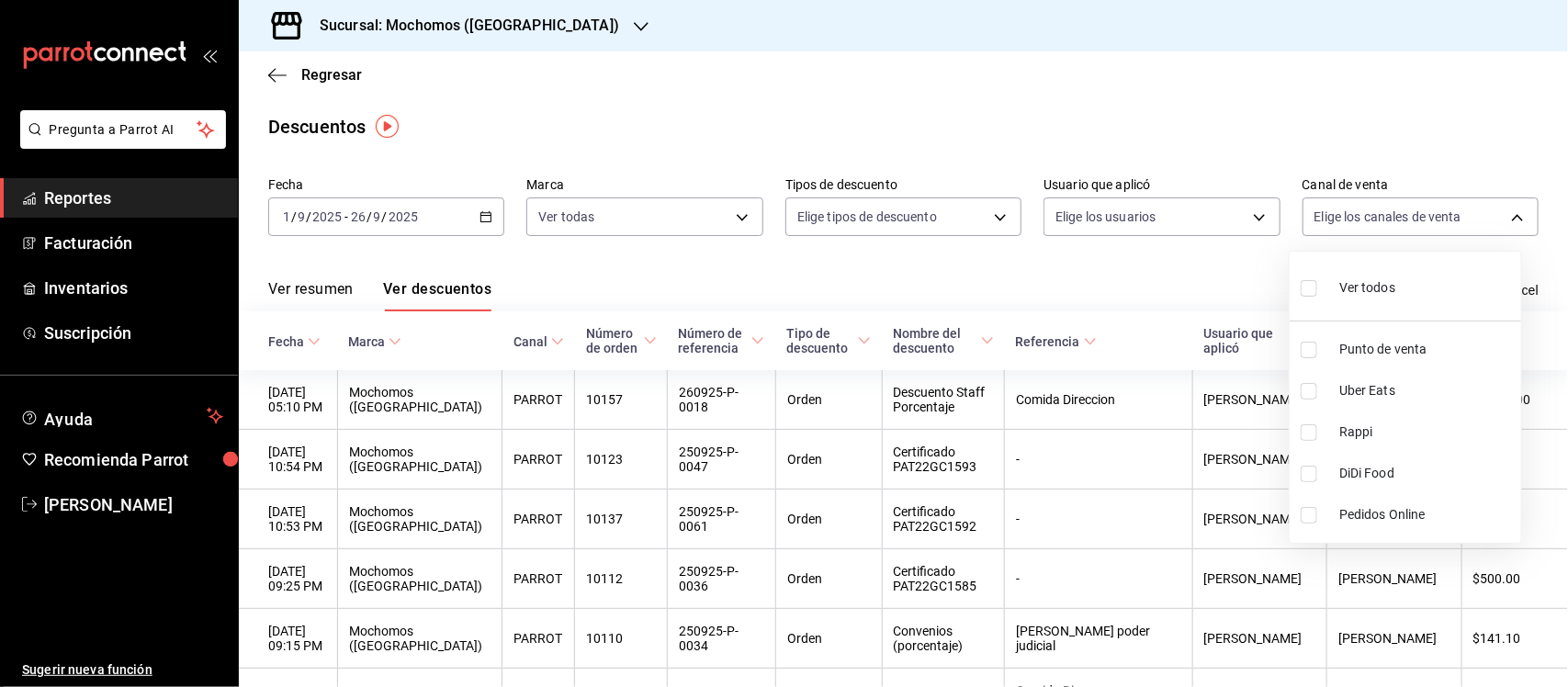
click at [1306, 290] on input "checkbox" at bounding box center [1308, 287] width 17 height 17
checkbox input "true"
type input "PARROT,UBER_EATS,RAPPI,DIDI_FOOD,ONLINE"
checkbox input "true"
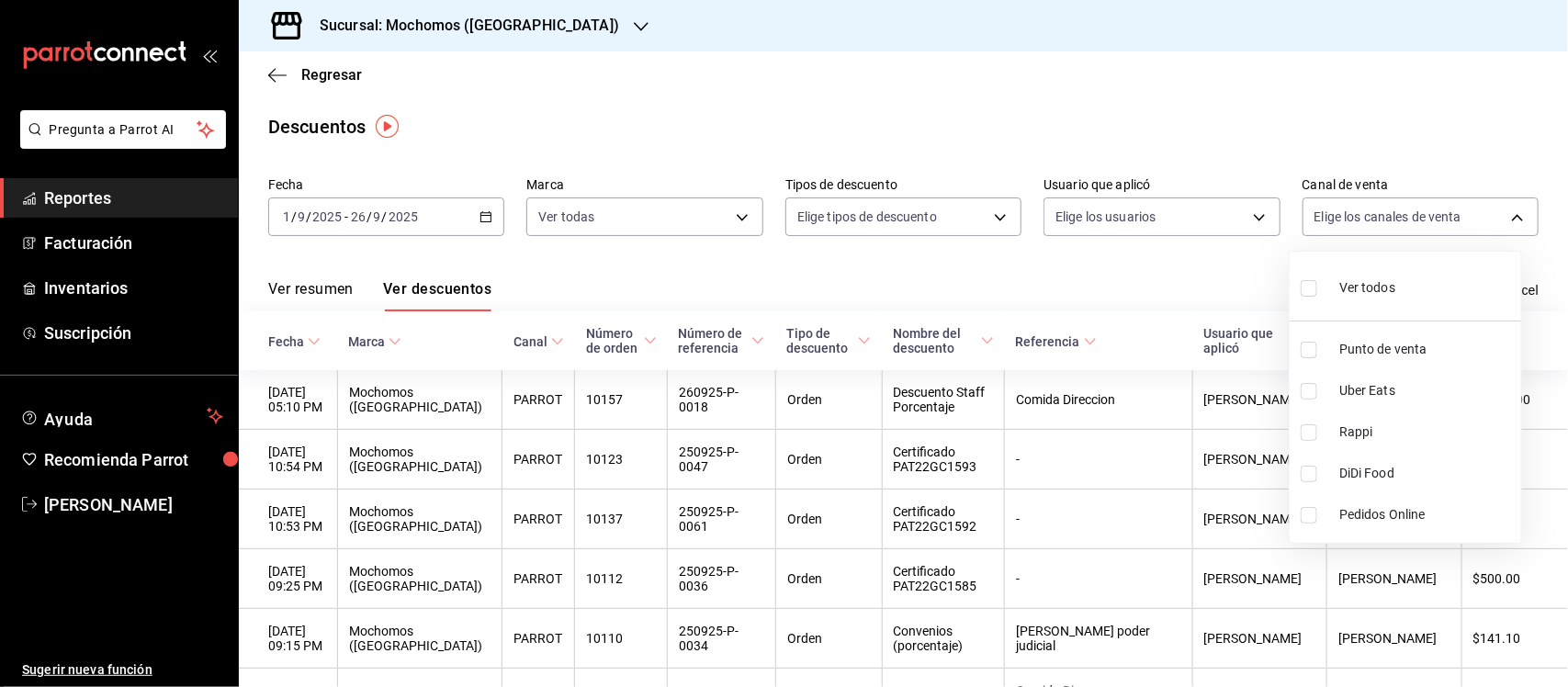
checkbox input "true"
click at [1306, 290] on input "checkbox" at bounding box center [1308, 287] width 17 height 17
checkbox input "false"
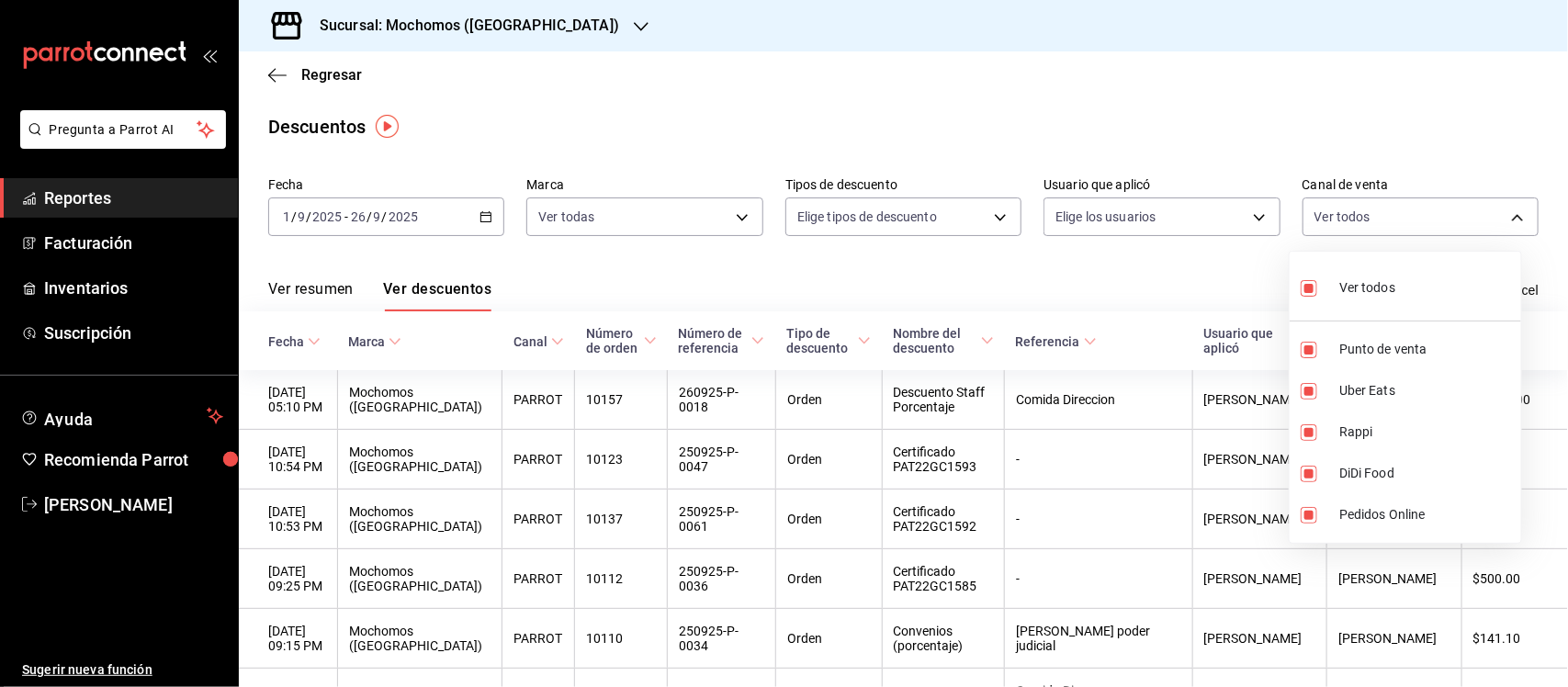
checkbox input "false"
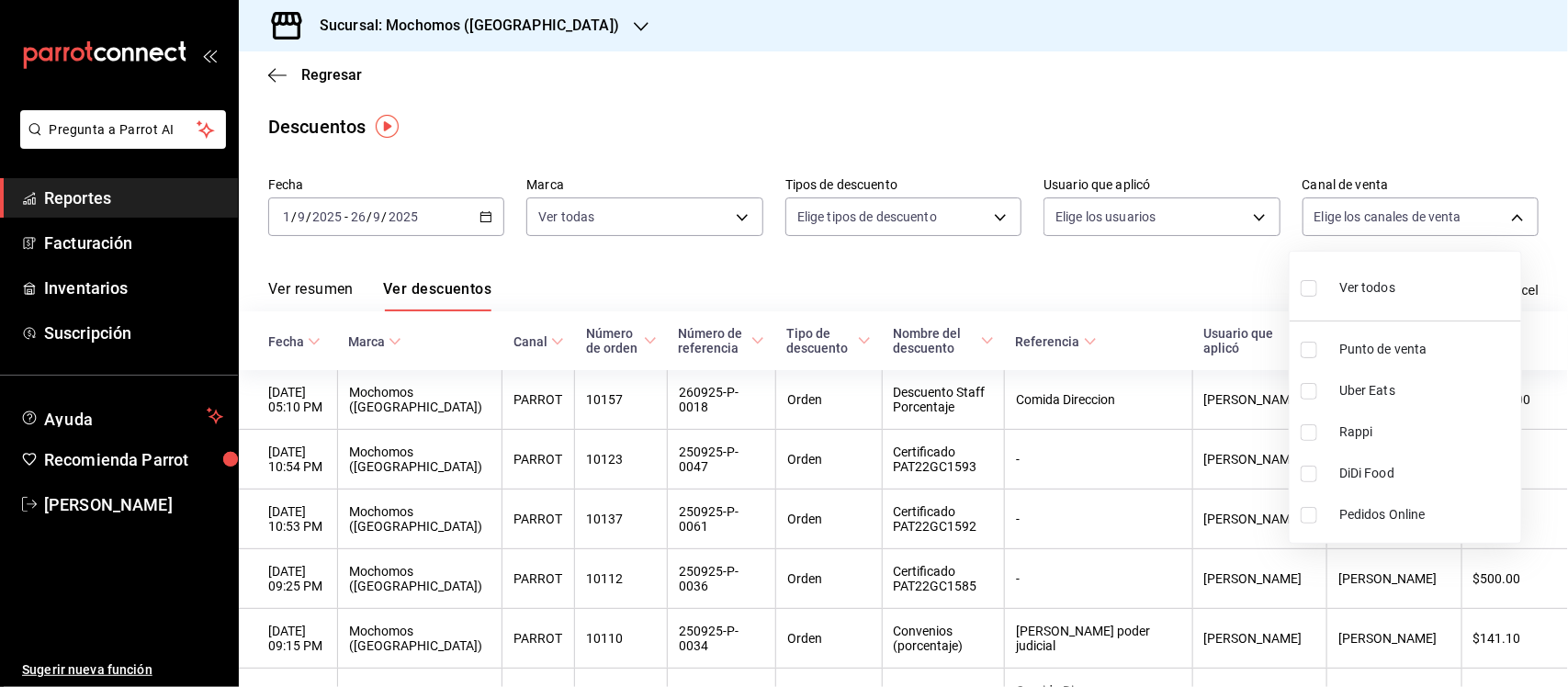
click at [1177, 223] on div at bounding box center [784, 343] width 1568 height 687
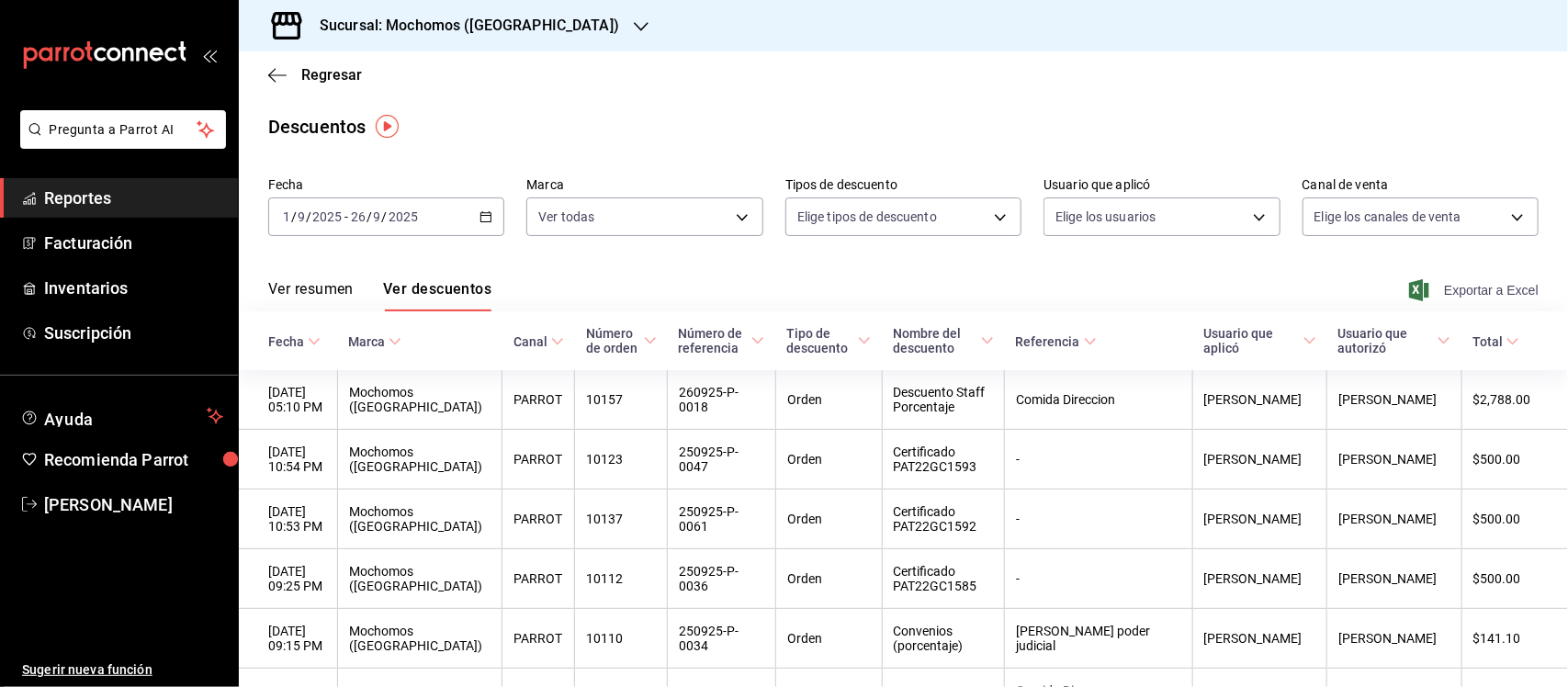
click at [1490, 283] on span "Exportar a Excel" at bounding box center [1475, 290] width 126 height 22
click at [82, 189] on span "Reportes" at bounding box center [133, 197] width 180 height 25
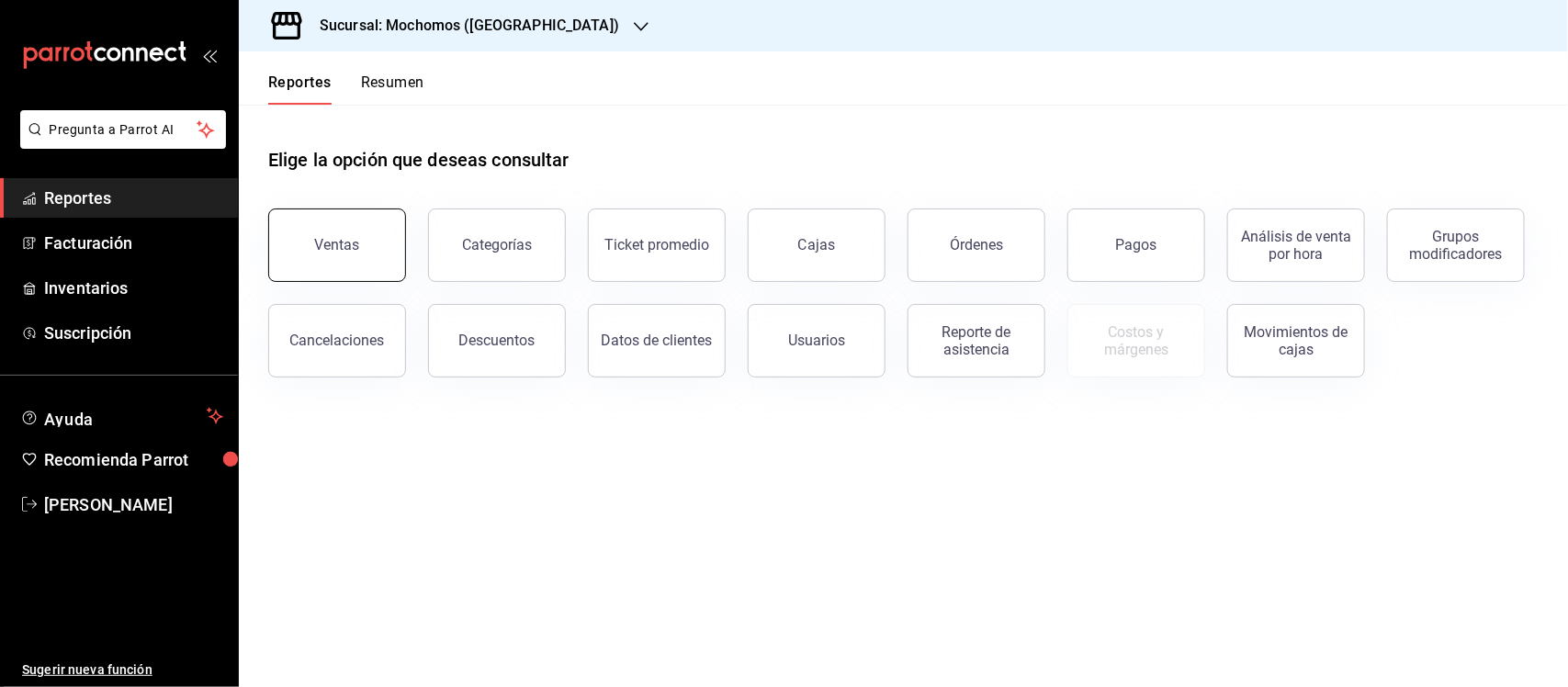
click at [323, 236] on div "Ventas" at bounding box center [337, 245] width 45 height 18
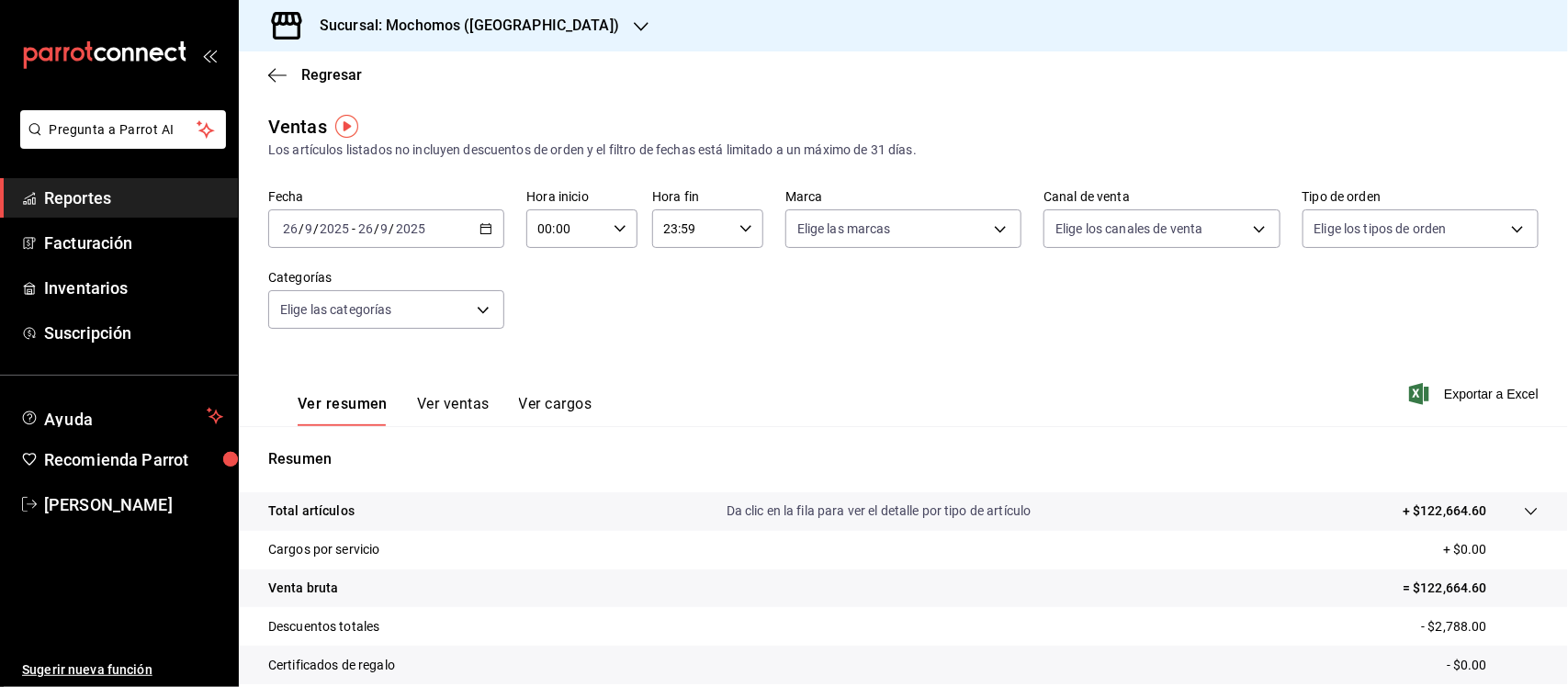
click at [482, 225] on icon "button" at bounding box center [485, 228] width 13 height 13
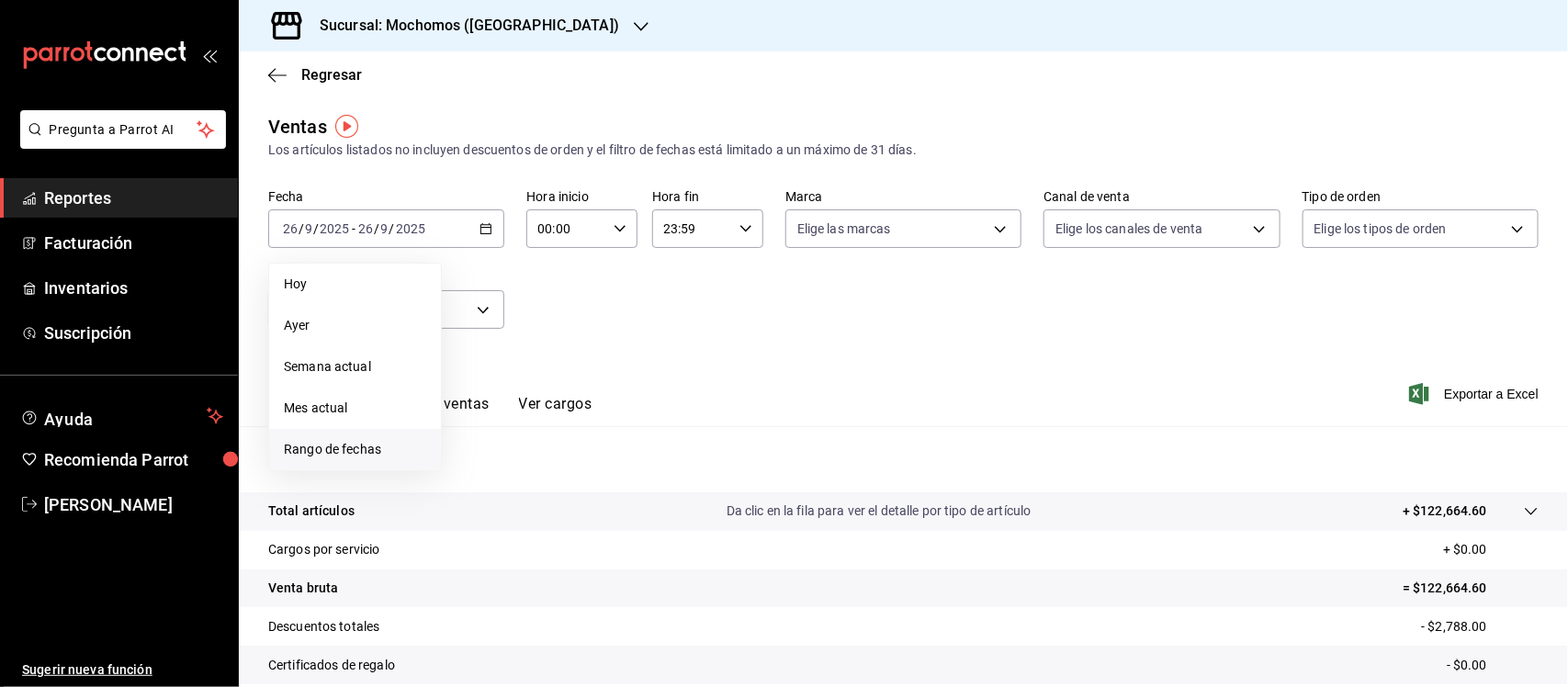
click at [318, 459] on li "Rango de fechas" at bounding box center [354, 450] width 172 height 42
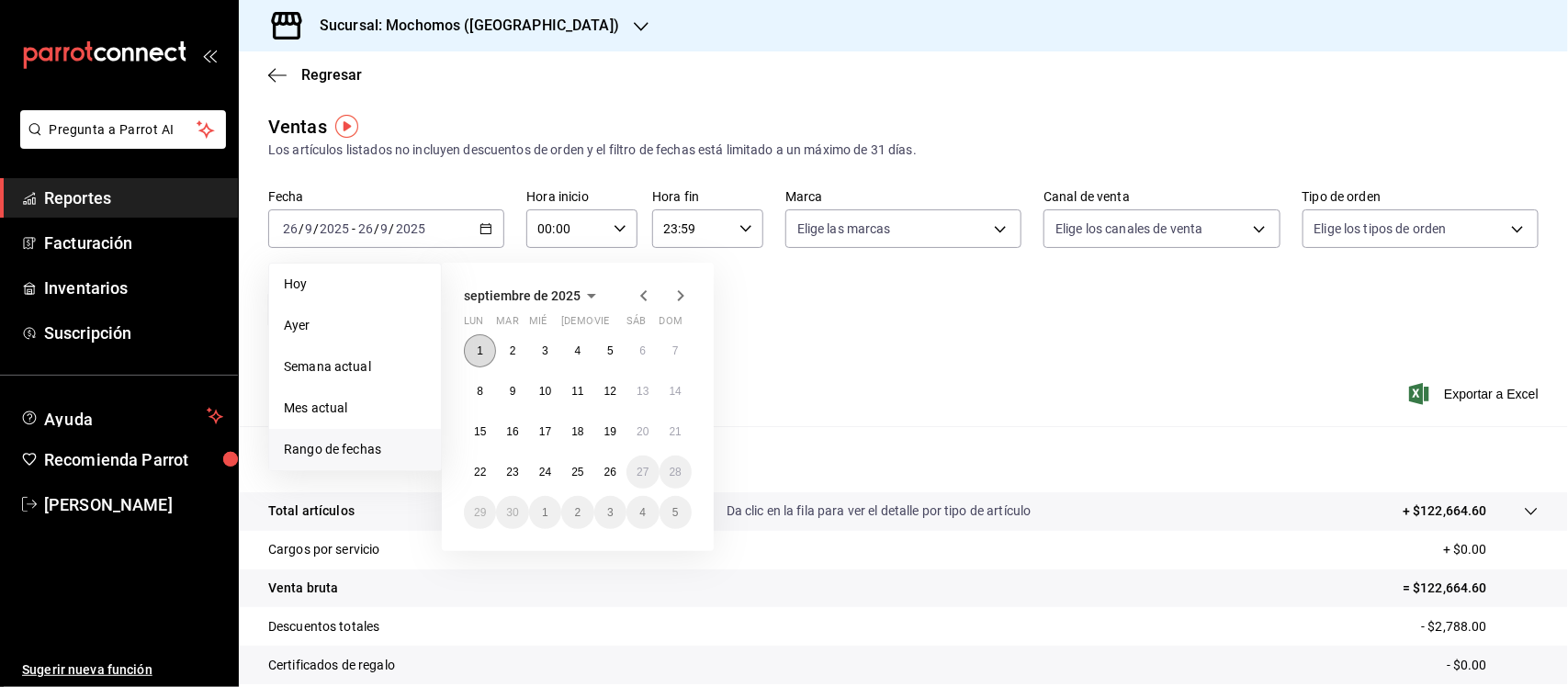
click at [477, 349] on abbr "1" at bounding box center [480, 350] width 6 height 13
click at [613, 475] on abbr "26" at bounding box center [610, 472] width 12 height 13
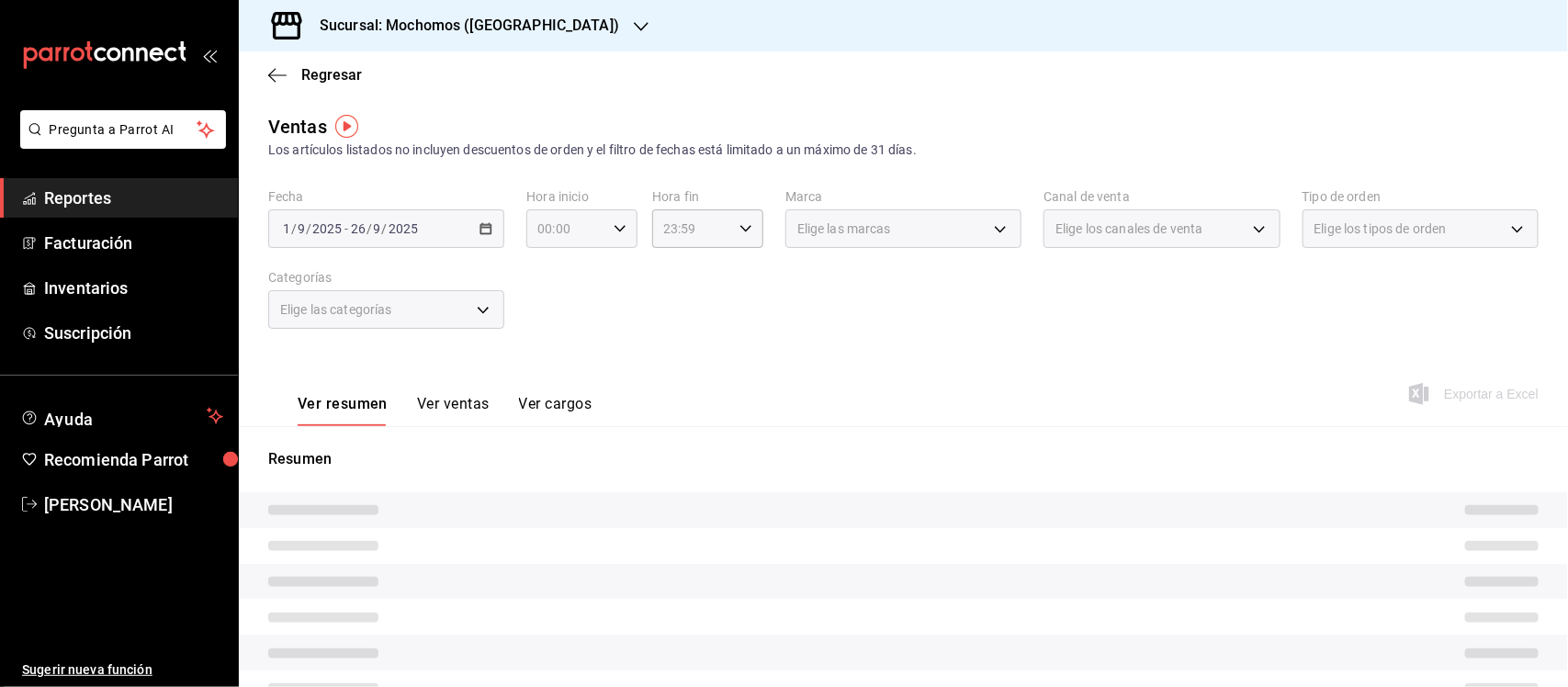
click at [614, 223] on icon "button" at bounding box center [620, 228] width 13 height 13
drag, startPoint x: 548, startPoint y: 370, endPoint x: 552, endPoint y: 313, distance: 57.1
click at [558, 307] on div "00 01 02 03 04 05 06 07 08 09 10 11 12 13 14 15 16 17 18 19 20 21 22 23" at bounding box center [551, 327] width 56 height 147
click at [548, 364] on span "02" at bounding box center [551, 363] width 26 height 15
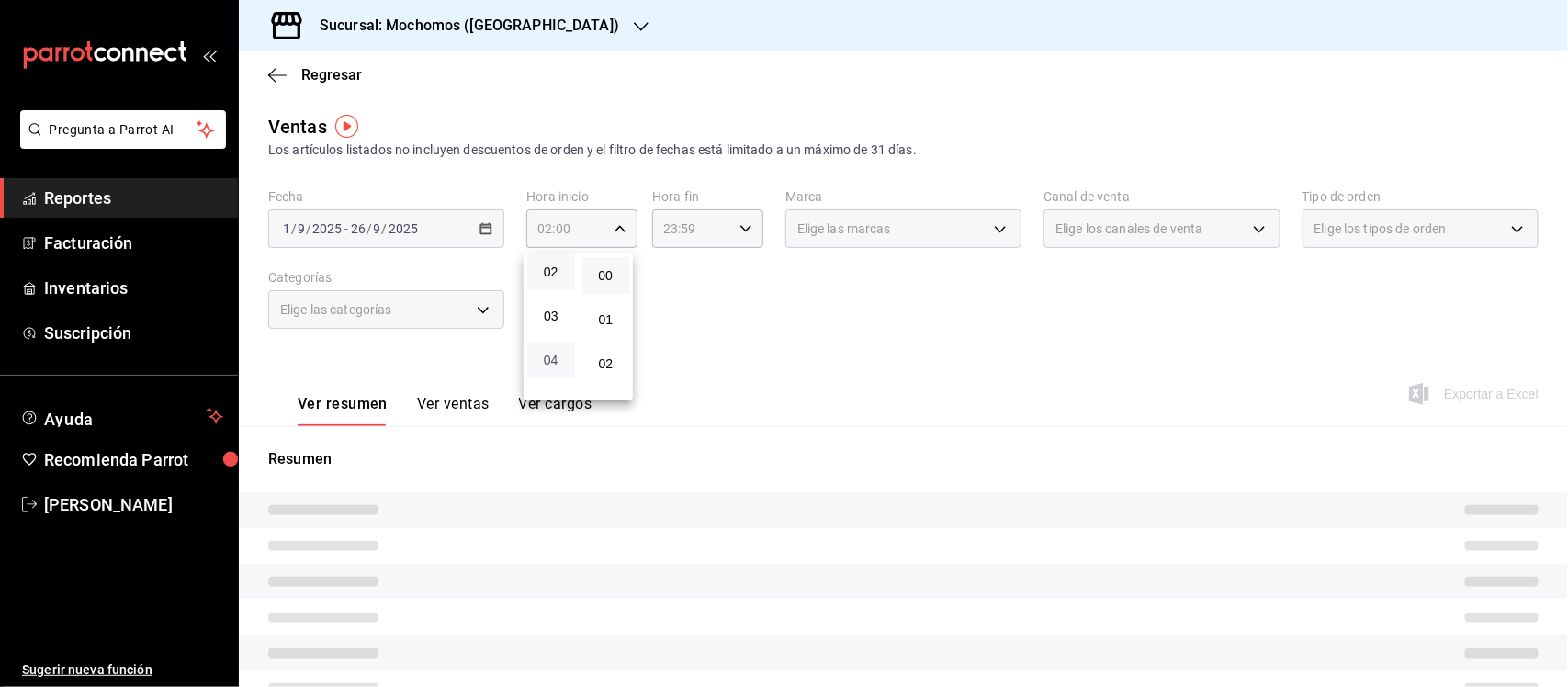
click at [553, 361] on span "04" at bounding box center [551, 360] width 26 height 15
type input "04:00"
click at [604, 281] on span "00" at bounding box center [606, 275] width 26 height 15
click at [741, 230] on div at bounding box center [784, 343] width 1568 height 687
click at [741, 230] on icon "button" at bounding box center [746, 228] width 13 height 13
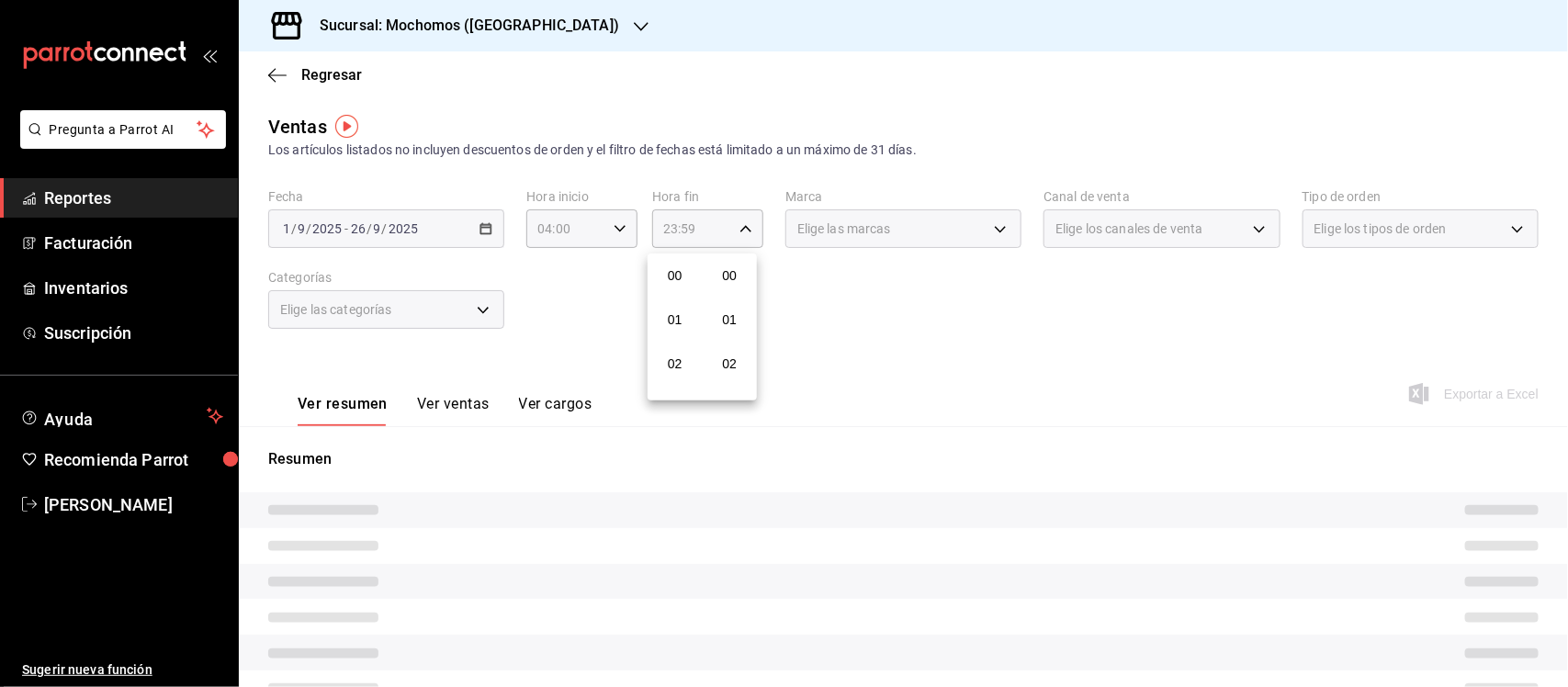
scroll to position [2440, 0]
click at [677, 305] on span "21" at bounding box center [675, 312] width 26 height 15
type input "21:59"
click at [677, 307] on span "05" at bounding box center [675, 311] width 26 height 15
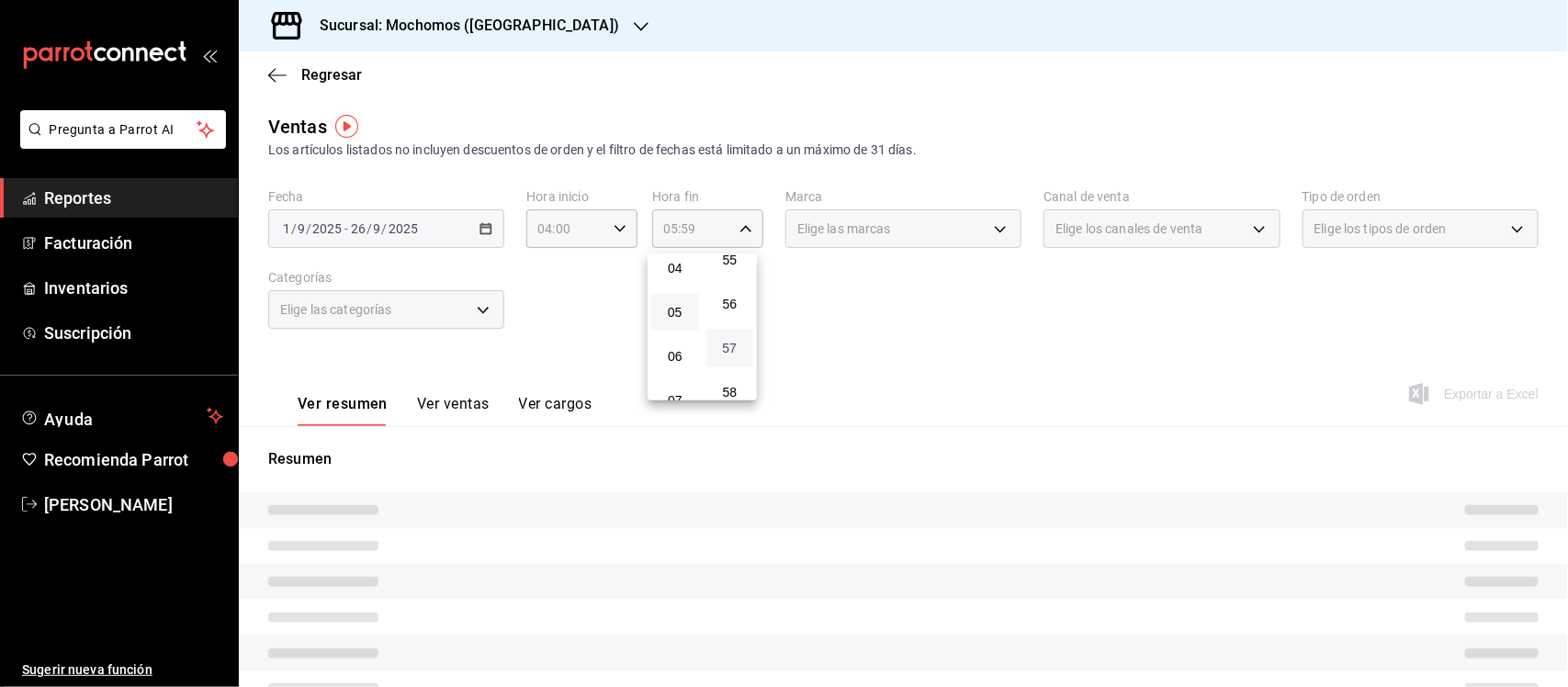
click at [728, 341] on span "57" at bounding box center [730, 348] width 26 height 15
type input "05:57"
click at [728, 278] on span "00" at bounding box center [730, 275] width 26 height 15
type input "05:00"
click at [986, 227] on div at bounding box center [784, 343] width 1568 height 687
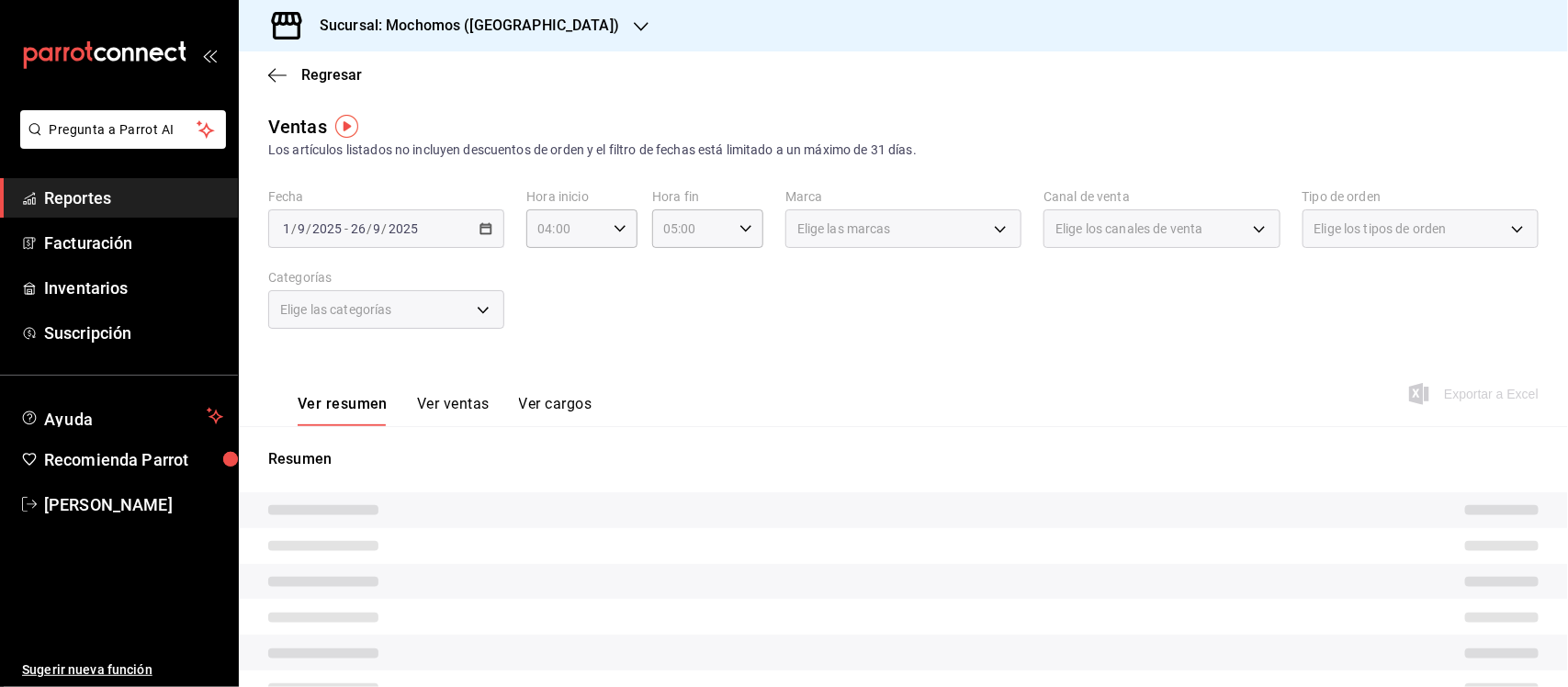
click at [986, 227] on div "Elige las marcas" at bounding box center [904, 228] width 236 height 39
click at [992, 234] on div "Elige las marcas" at bounding box center [904, 228] width 236 height 39
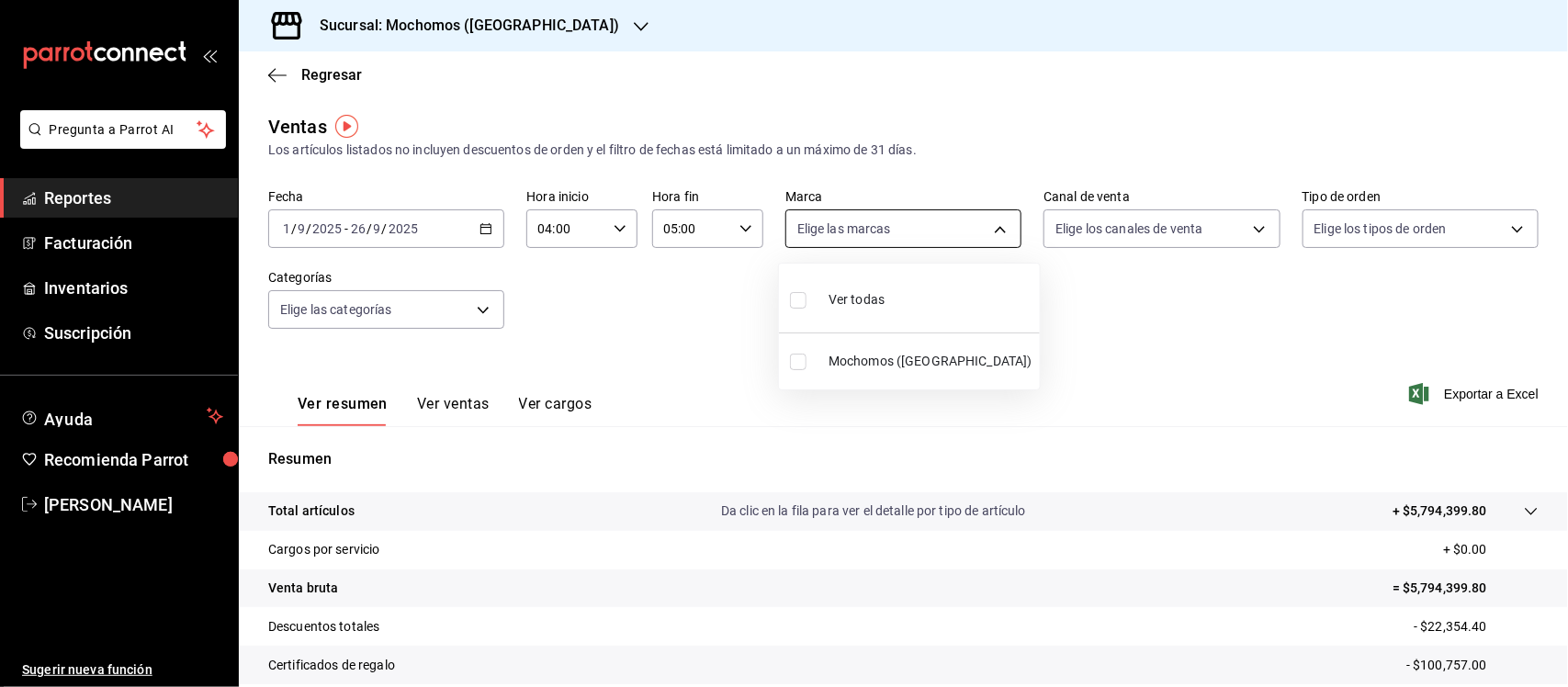
click at [992, 234] on body "Pregunta a Parrot AI Reportes Facturación Inventarios Suscripción Ayuda Recomie…" at bounding box center [784, 343] width 1568 height 687
click at [790, 296] on li "Ver todas" at bounding box center [908, 297] width 261 height 55
type input "65eb7388-82e4-42fa-8caf-680550c77e6f"
checkbox input "true"
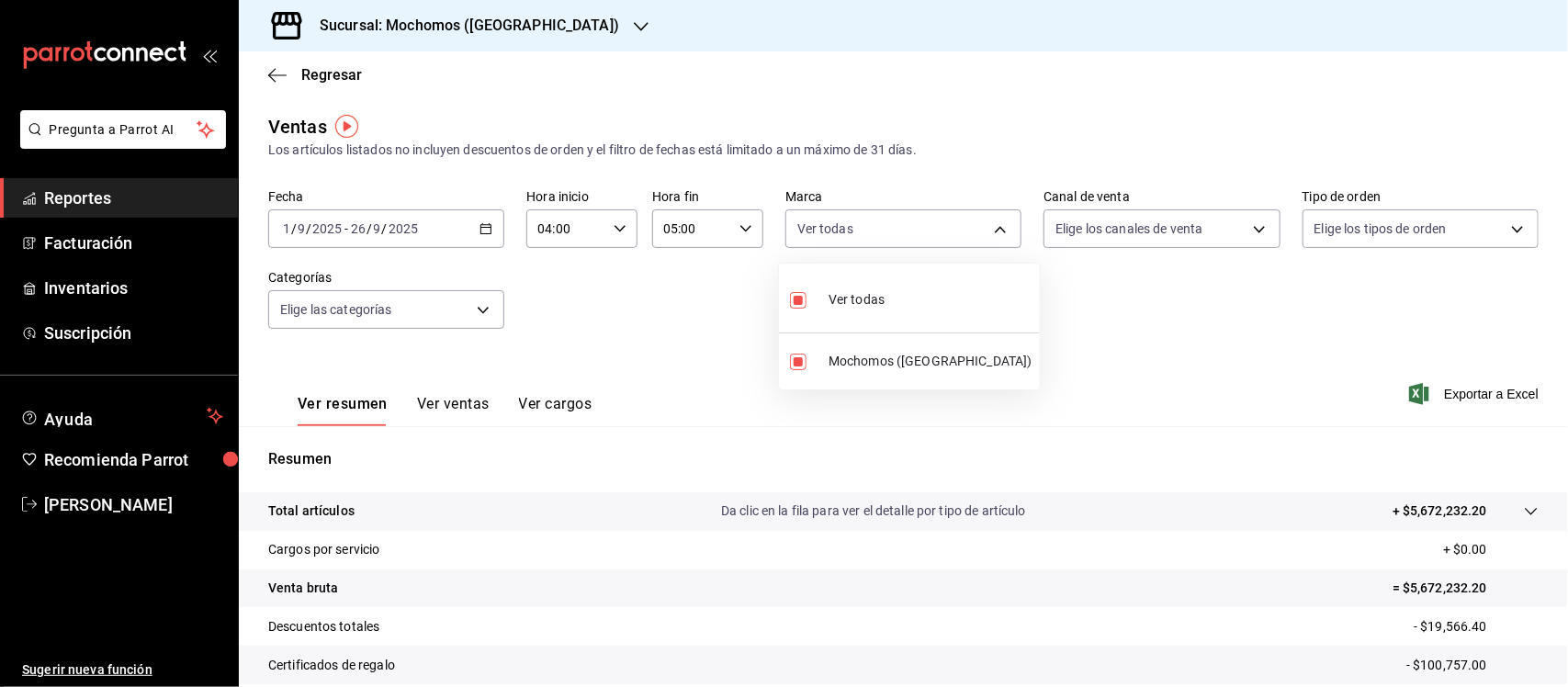
click at [1431, 230] on div at bounding box center [784, 343] width 1568 height 687
click at [1431, 230] on body "Pregunta a Parrot AI Reportes Facturación Inventarios Suscripción Ayuda Recomie…" at bounding box center [784, 343] width 1568 height 687
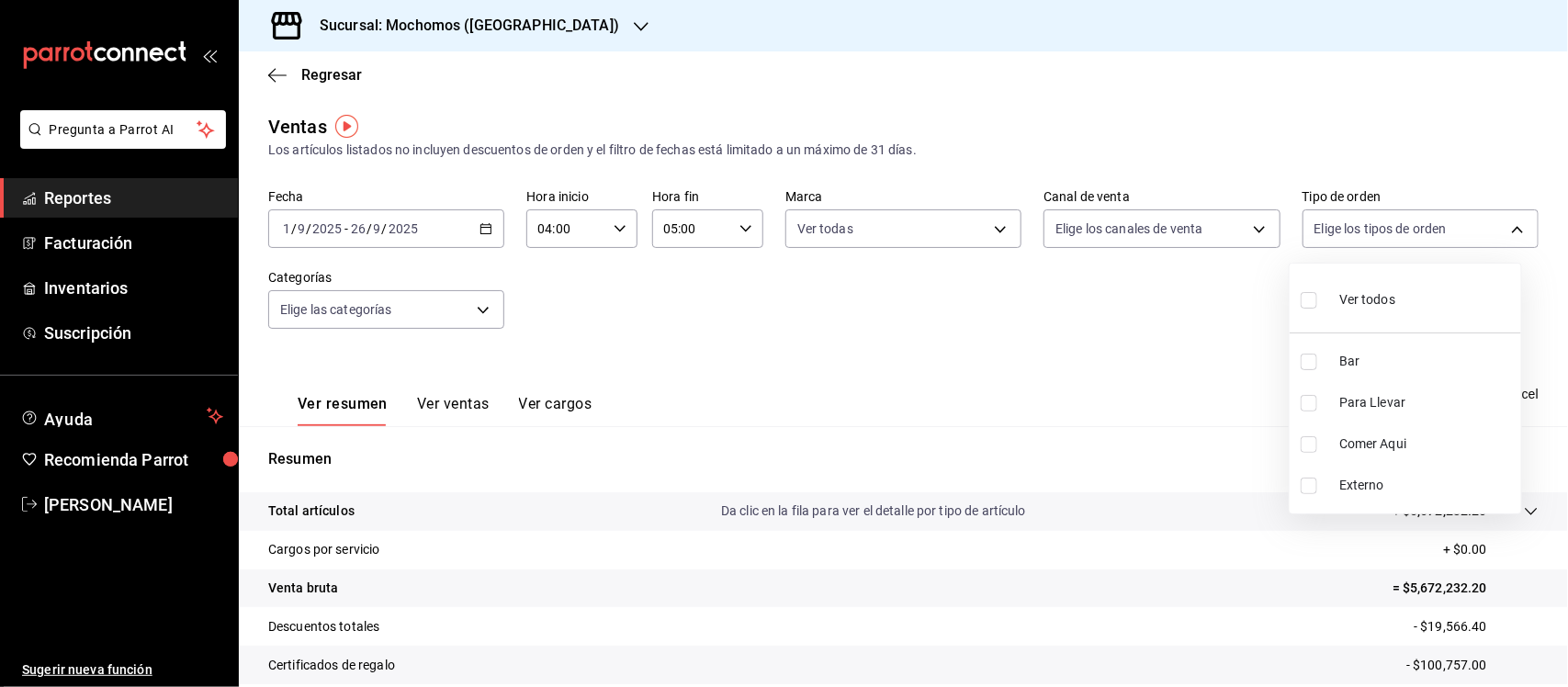
click at [1305, 372] on li "Bar" at bounding box center [1404, 362] width 231 height 42
type input "c7bc0ce2-274d-49fd-89f5-4bcf8044acf9"
checkbox input "true"
click at [1133, 336] on div at bounding box center [784, 343] width 1568 height 687
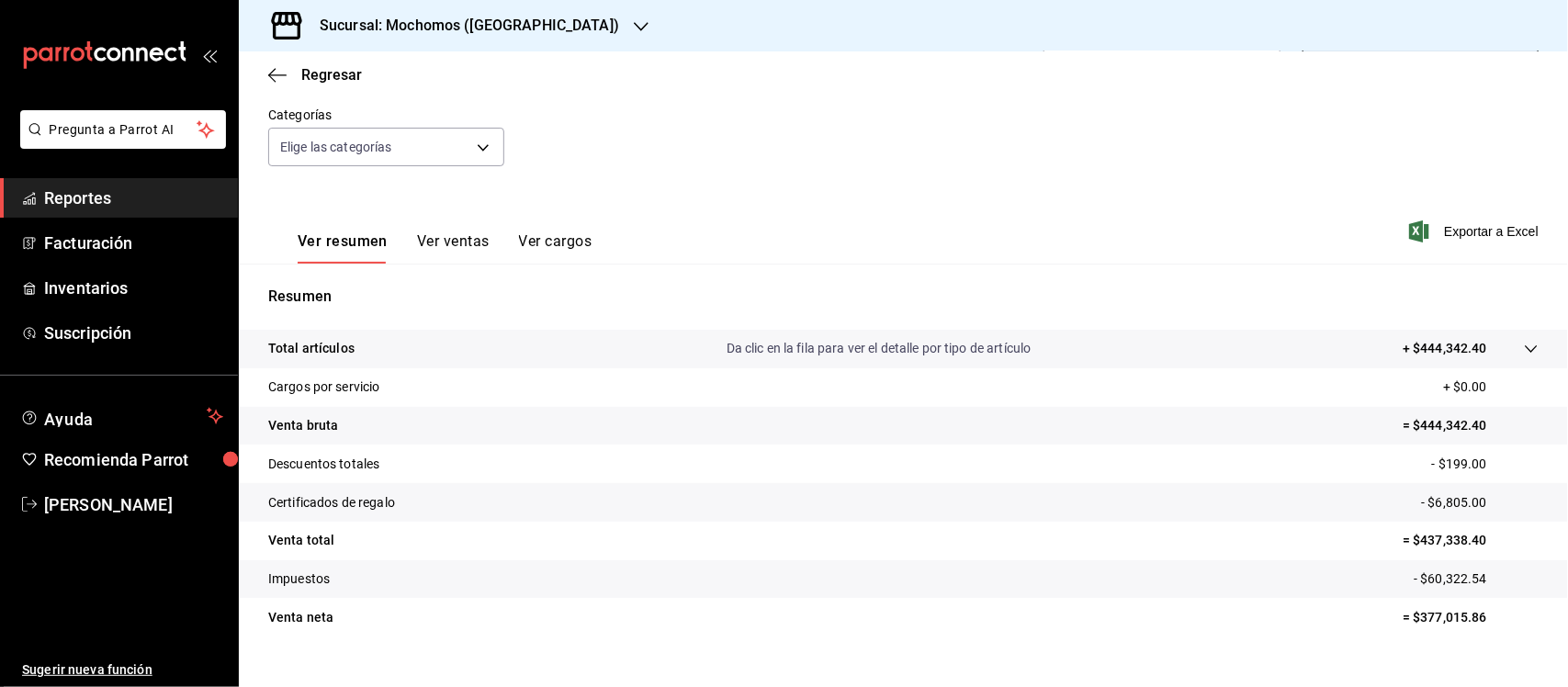
scroll to position [191, 0]
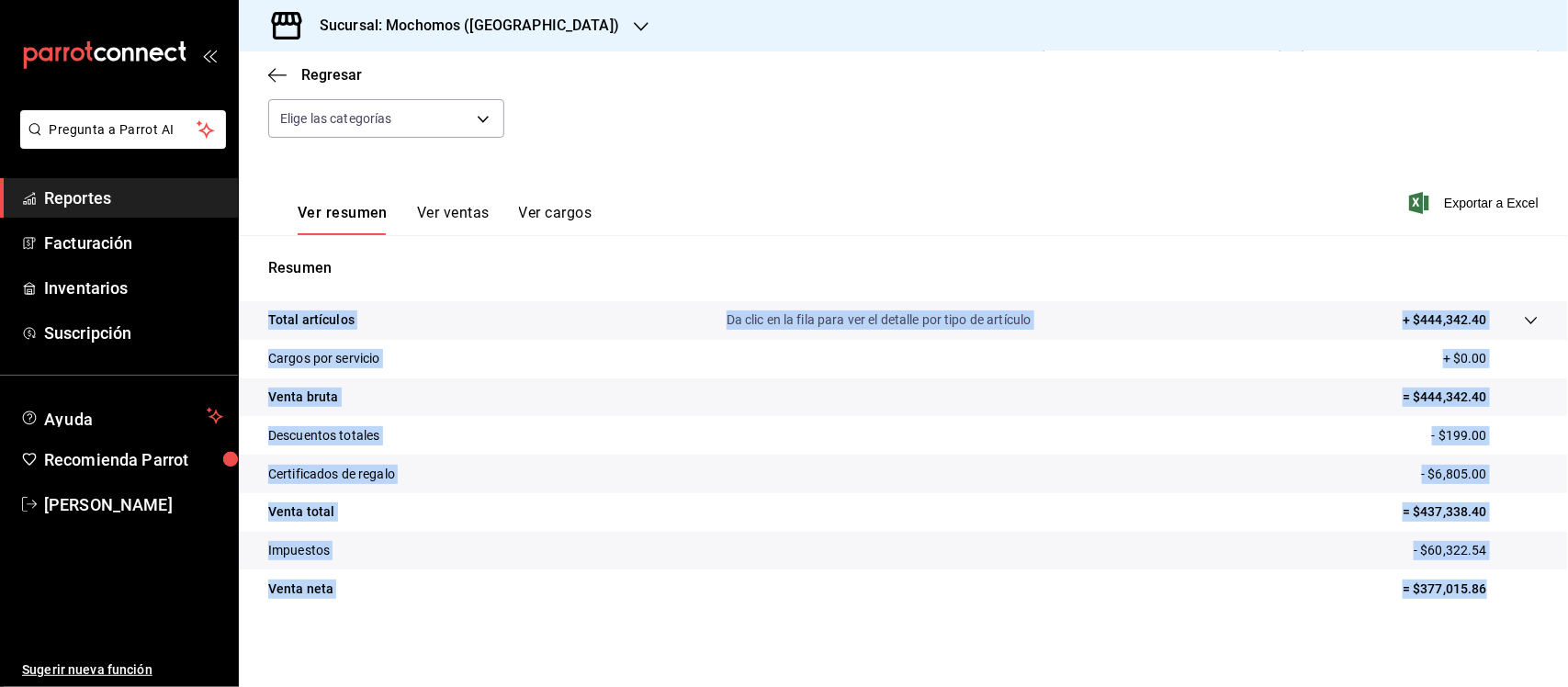
drag, startPoint x: 259, startPoint y: 313, endPoint x: 1475, endPoint y: 595, distance: 1248.3
click at [1475, 595] on tbody "Total artículos Da clic en la fila para ver el detalle por tipo de artículo + $…" at bounding box center [904, 454] width 1329 height 306
copy tbody "Total artículos Da clic en la fila para ver el detalle por tipo de artículo + $…"
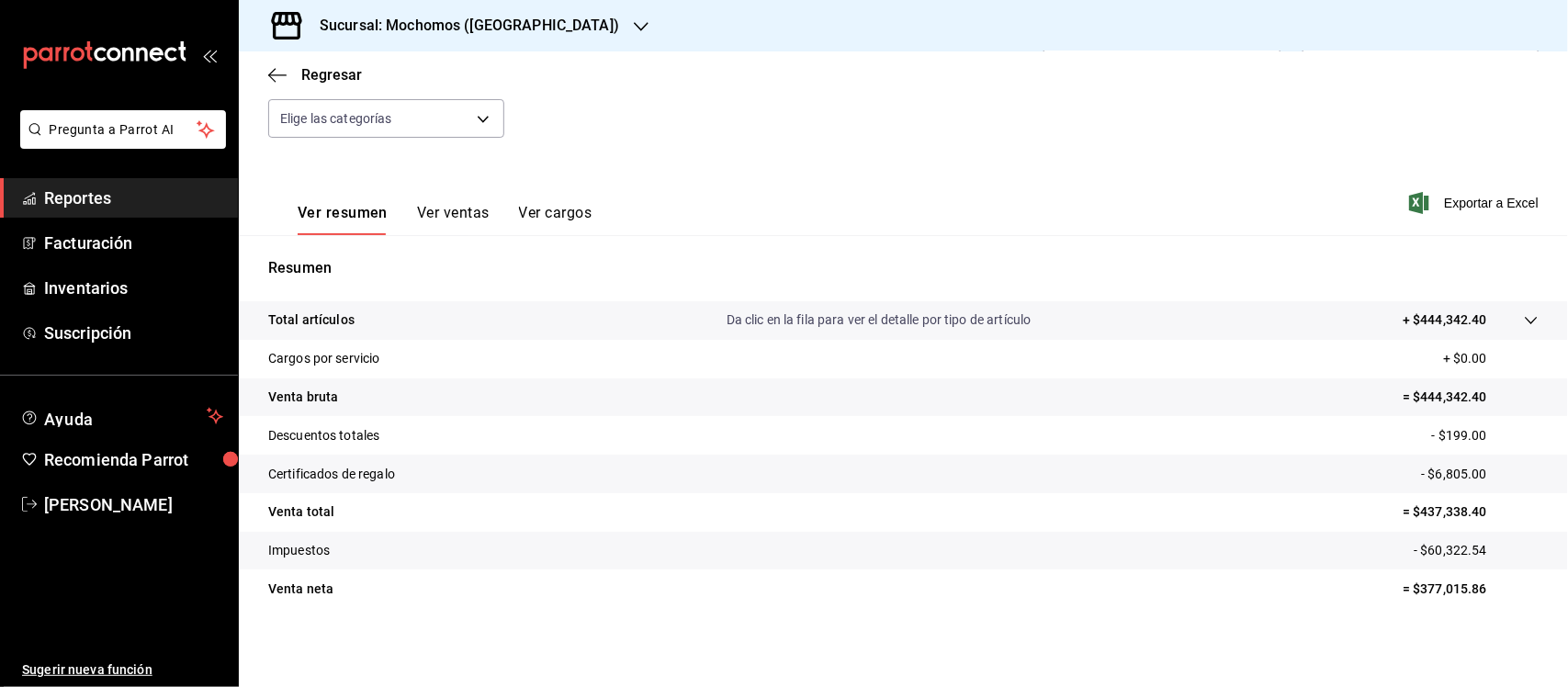
click at [790, 204] on div "Ver resumen Ver ventas Ver cargos Exportar a Excel" at bounding box center [904, 197] width 1329 height 75
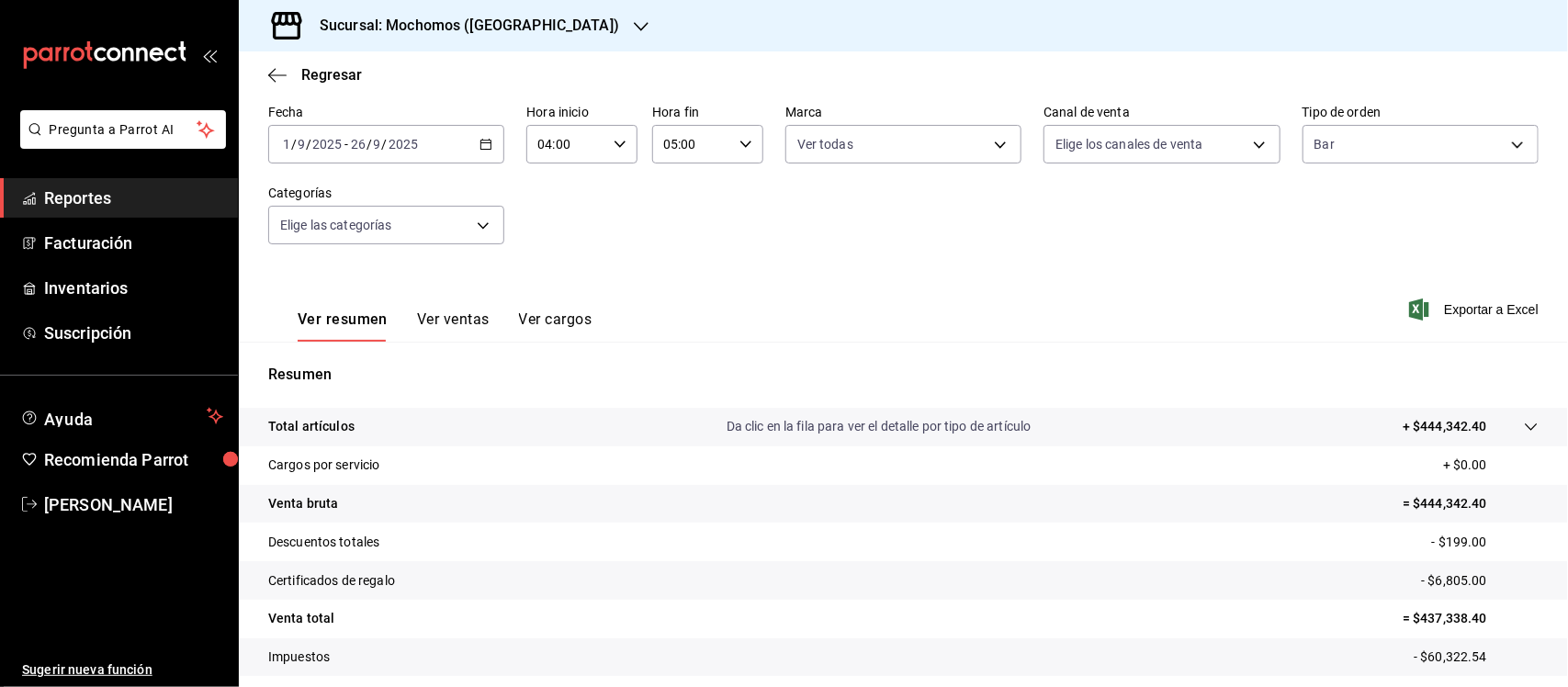
scroll to position [88, 0]
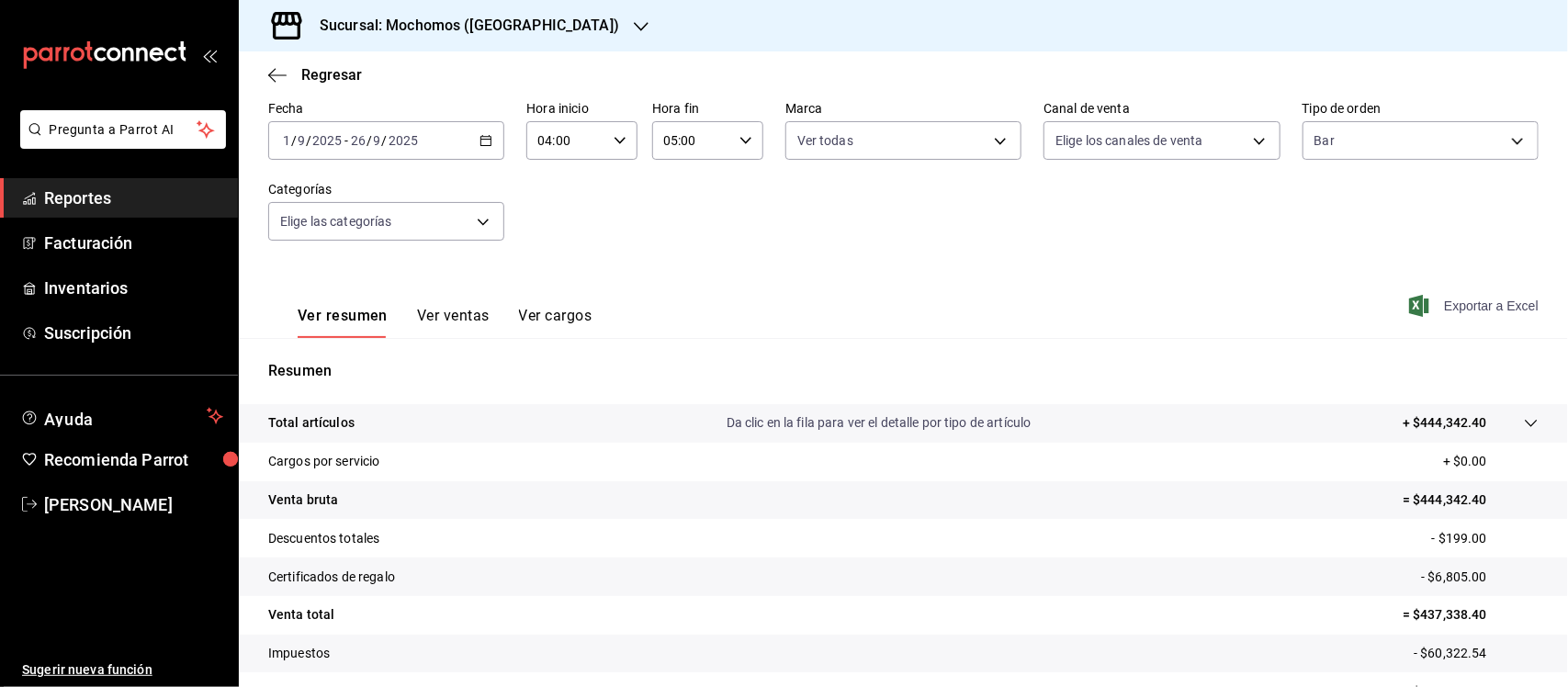
click at [1429, 304] on span "Exportar a Excel" at bounding box center [1475, 305] width 126 height 22
drag, startPoint x: 104, startPoint y: 198, endPoint x: 143, endPoint y: 180, distance: 43.0
click at [104, 198] on span "Reportes" at bounding box center [133, 197] width 180 height 25
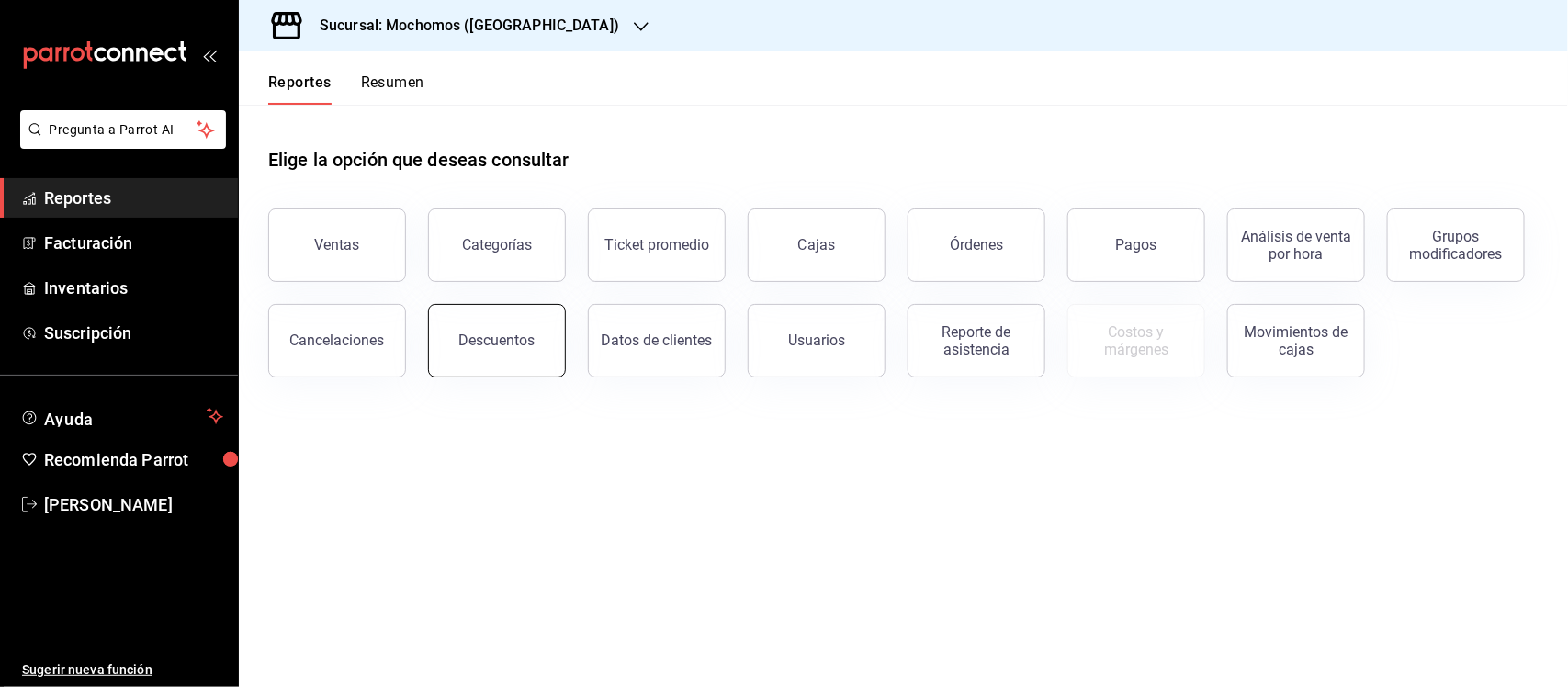
click at [494, 315] on button "Descuentos" at bounding box center [497, 341] width 138 height 73
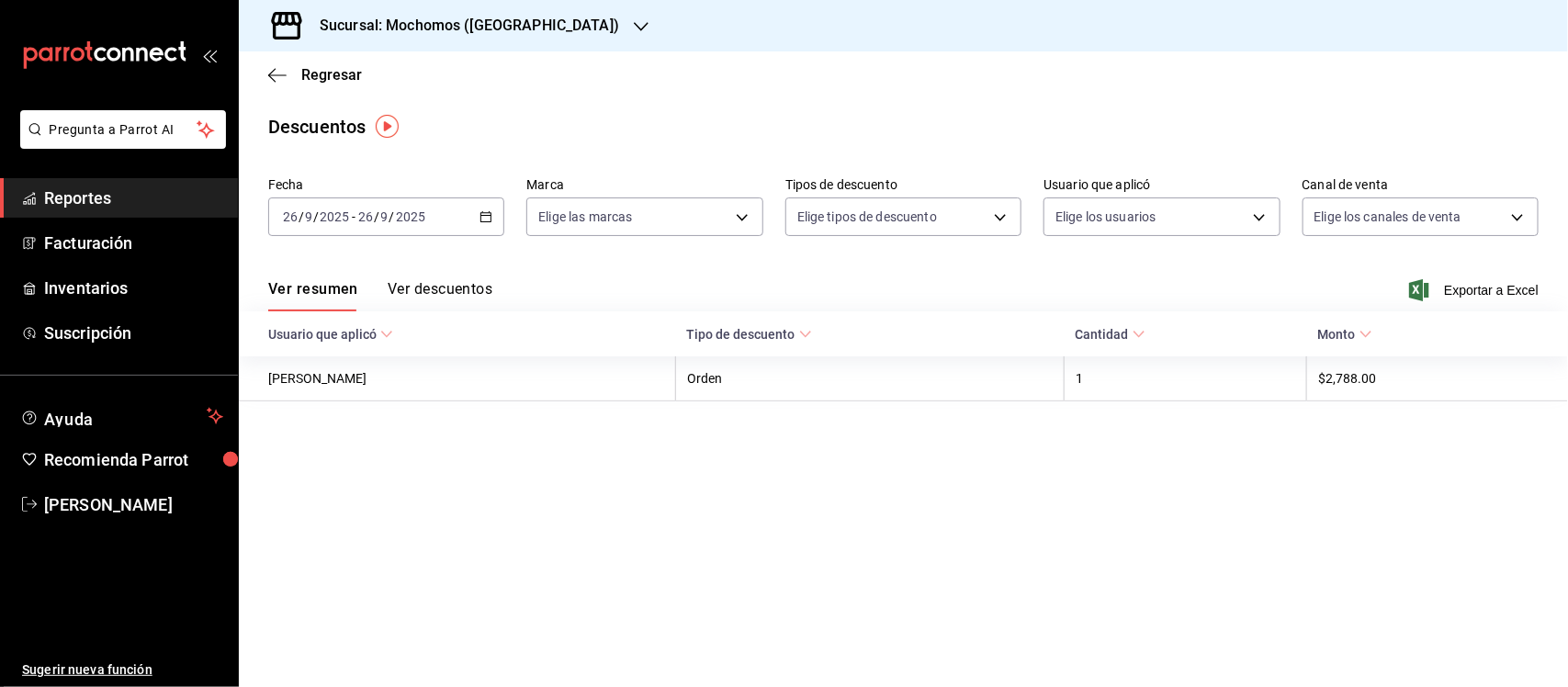
click at [485, 214] on icon "button" at bounding box center [485, 216] width 13 height 13
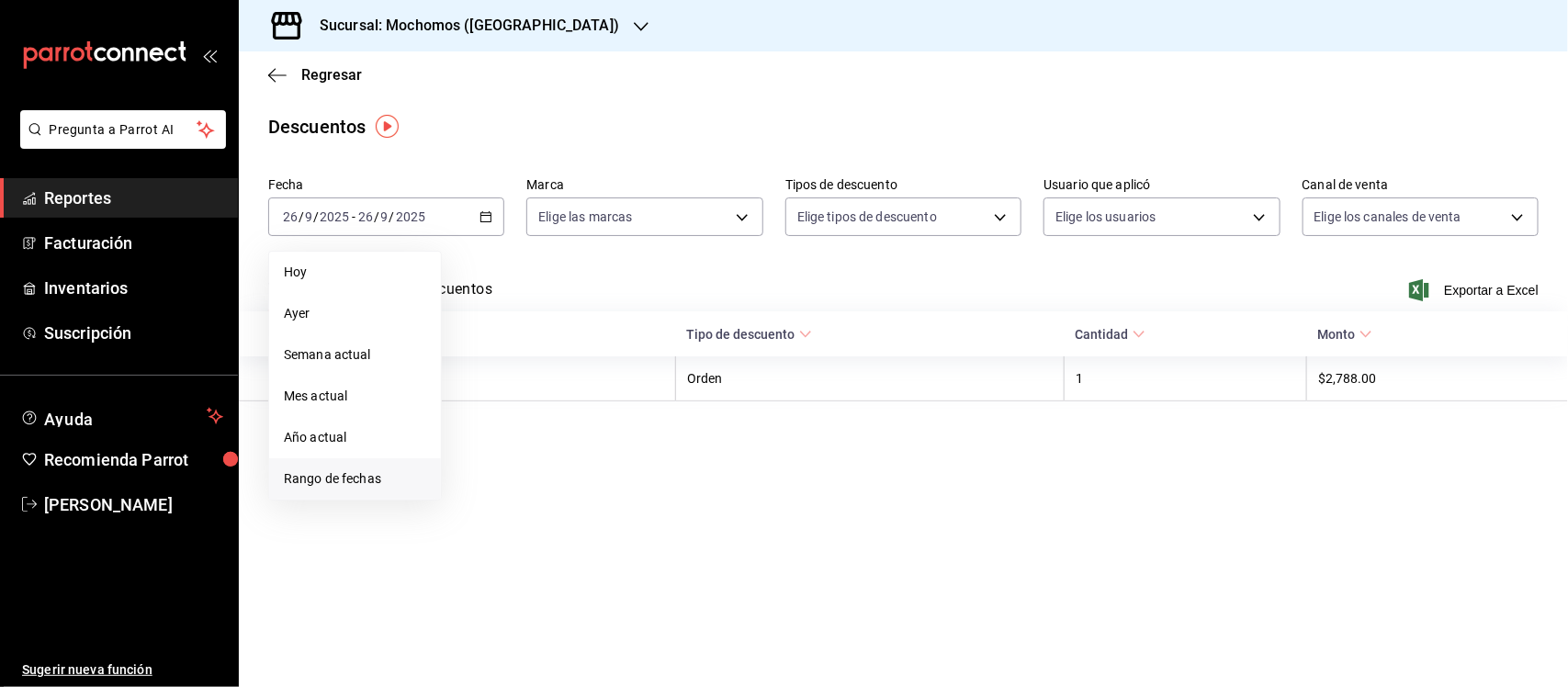
click at [314, 480] on span "Rango de fechas" at bounding box center [355, 478] width 143 height 19
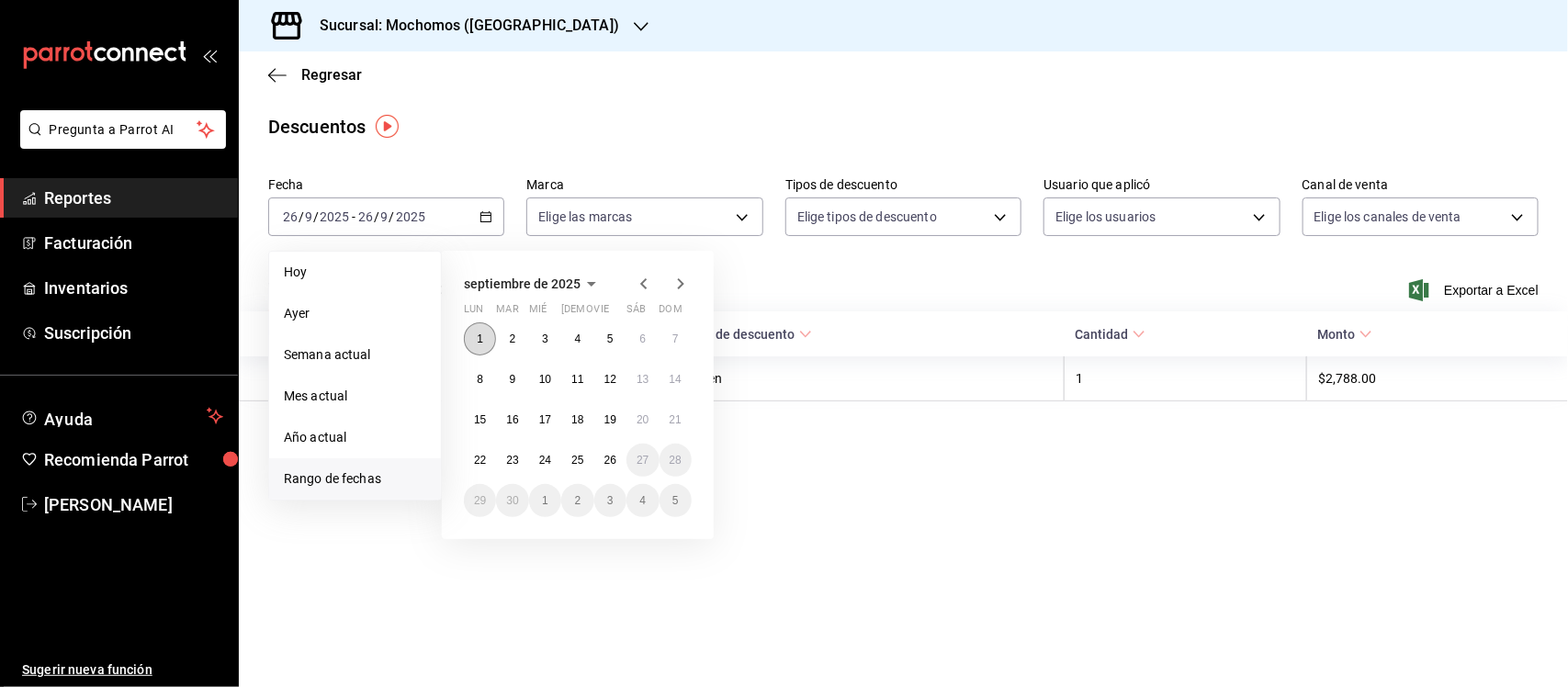
click at [487, 331] on button "1" at bounding box center [480, 338] width 32 height 33
click at [613, 460] on abbr "26" at bounding box center [610, 460] width 12 height 13
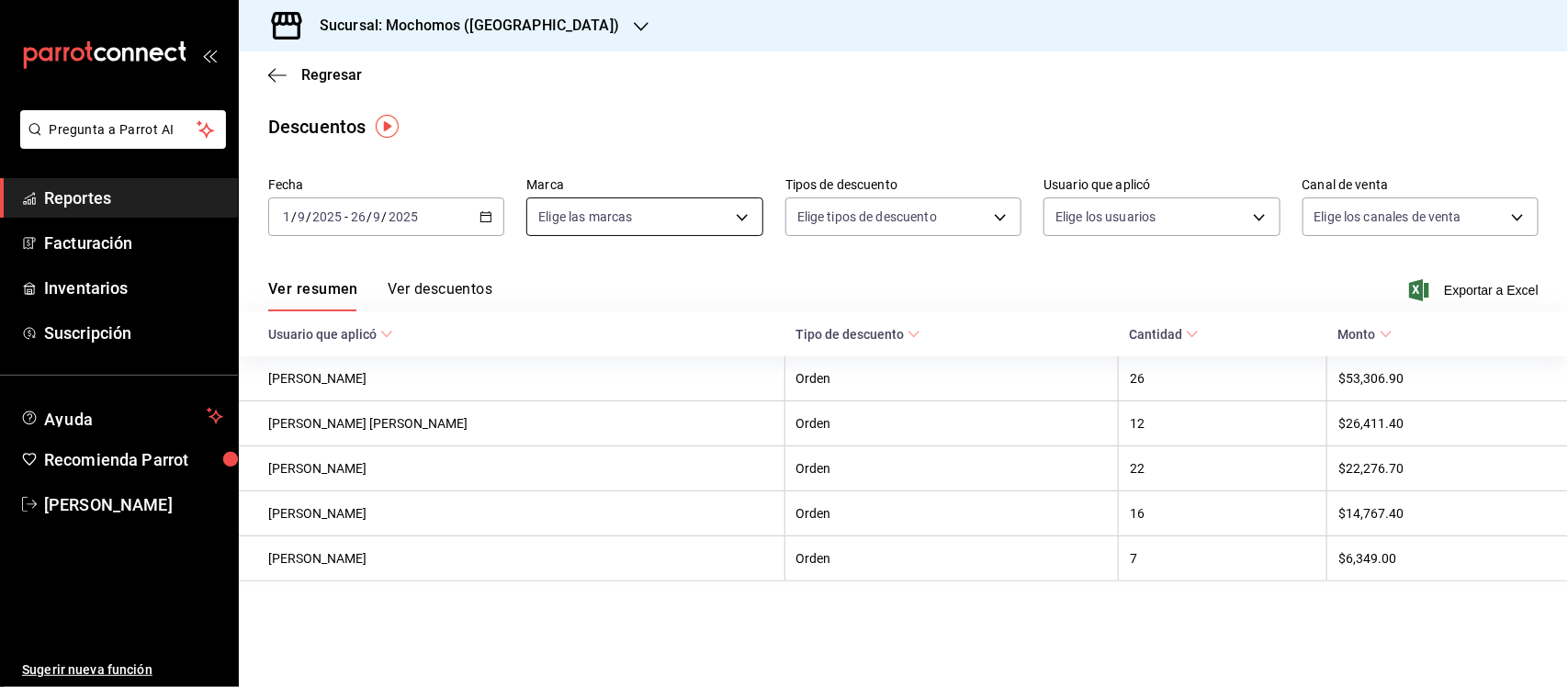
click at [740, 214] on body "Pregunta a Parrot AI Reportes Facturación Inventarios Suscripción Ayuda Recomie…" at bounding box center [784, 343] width 1568 height 687
click at [534, 286] on li "Ver todas" at bounding box center [658, 286] width 261 height 55
type input "65eb7388-82e4-42fa-8caf-680550c77e6f"
checkbox input "true"
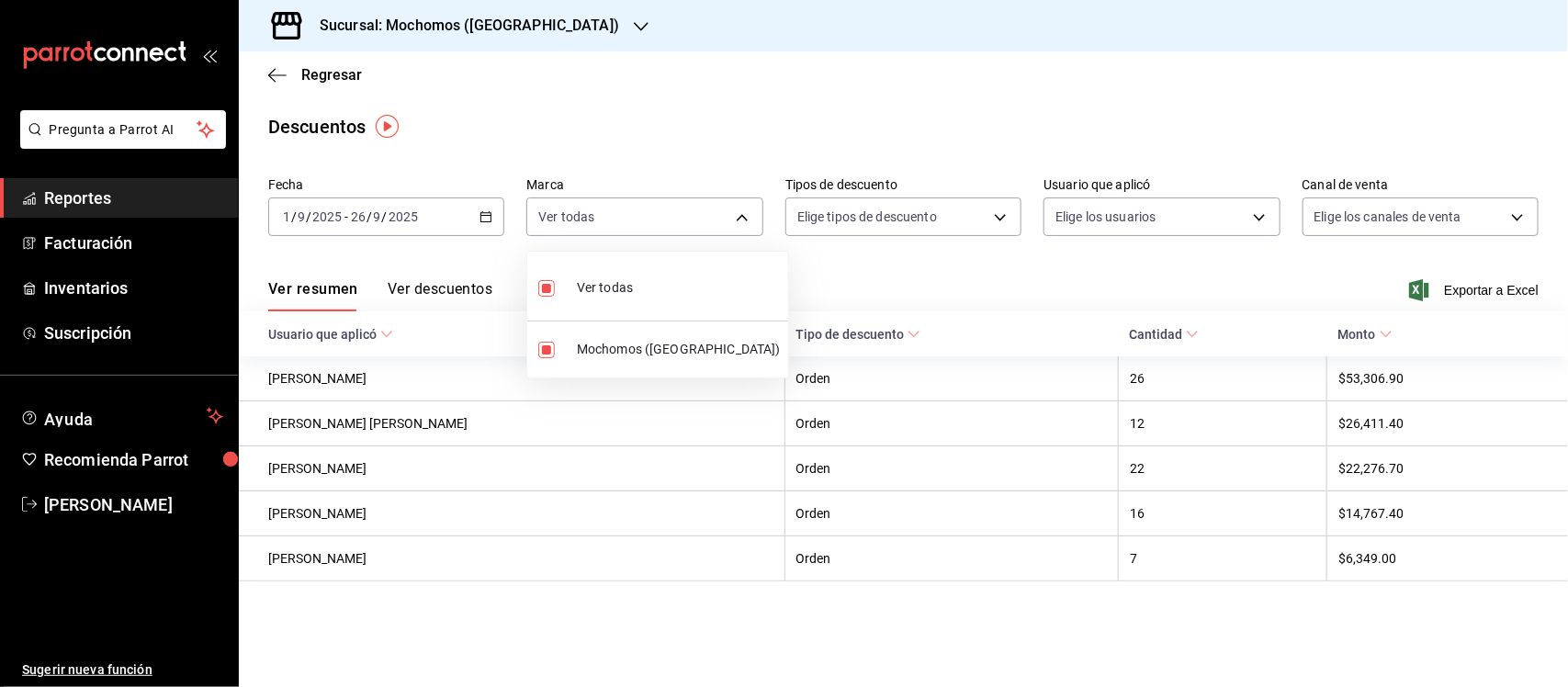
click at [1462, 283] on div at bounding box center [784, 343] width 1568 height 687
click at [1477, 293] on span "Exportar a Excel" at bounding box center [1475, 290] width 126 height 22
click at [1511, 202] on body "Pregunta a Parrot AI Reportes Facturación Inventarios Suscripción Ayuda Recomie…" at bounding box center [784, 343] width 1568 height 687
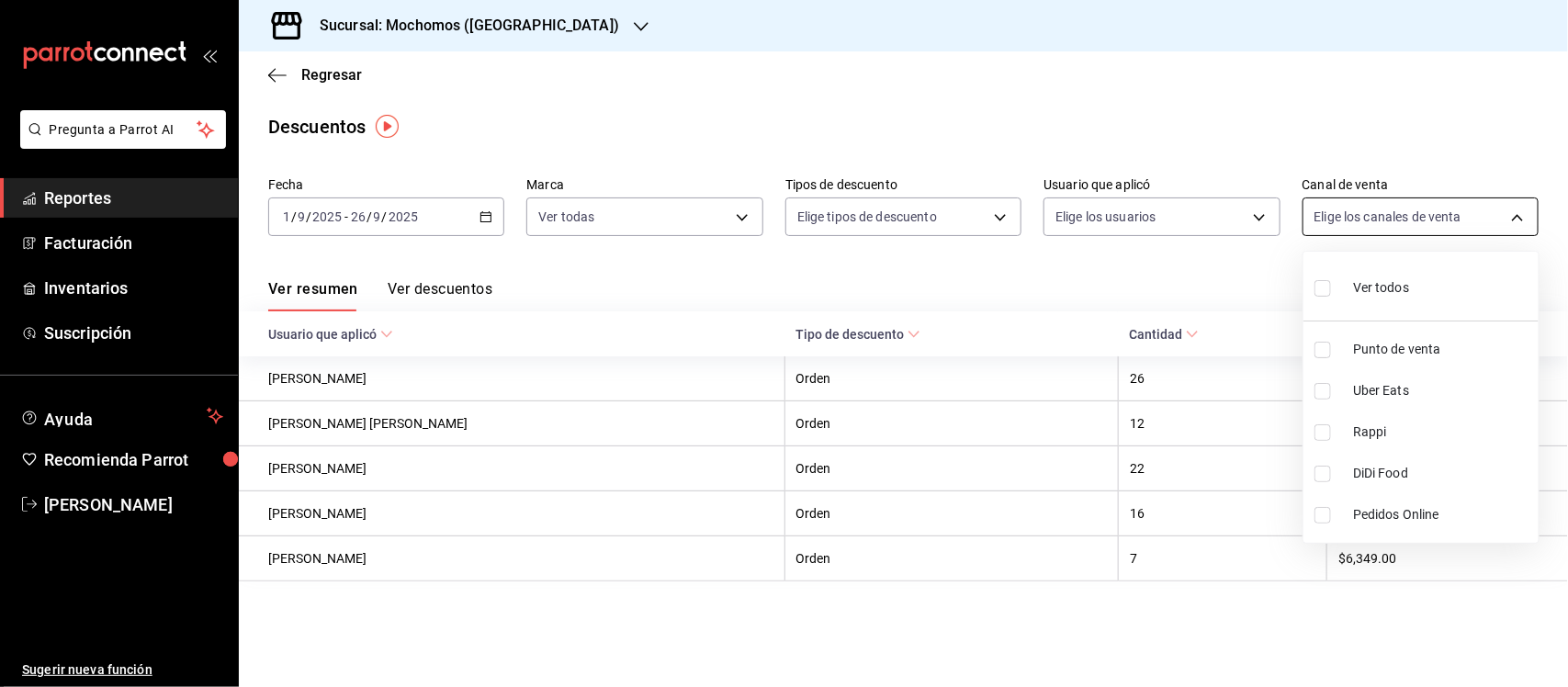
click at [1511, 202] on div at bounding box center [784, 343] width 1568 height 687
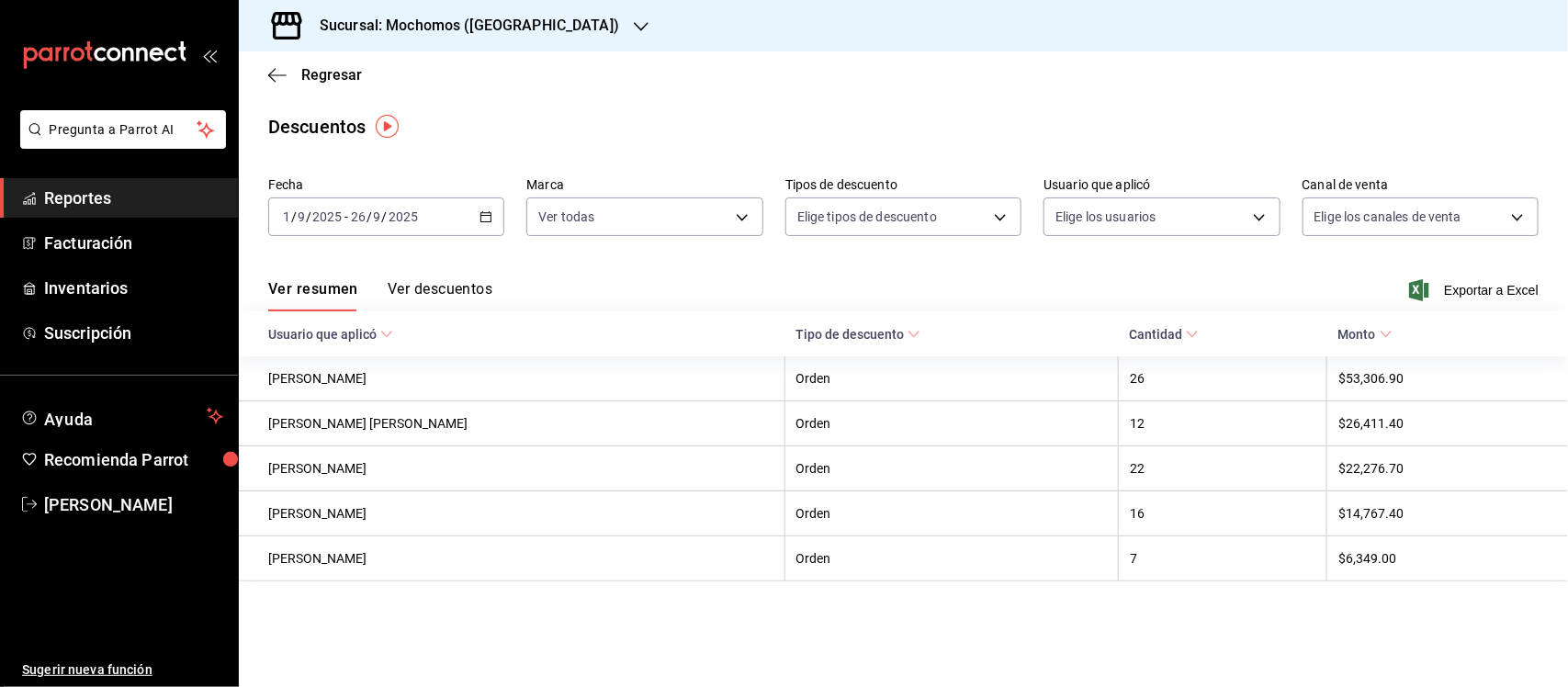
click at [71, 190] on span "Reportes" at bounding box center [133, 197] width 180 height 25
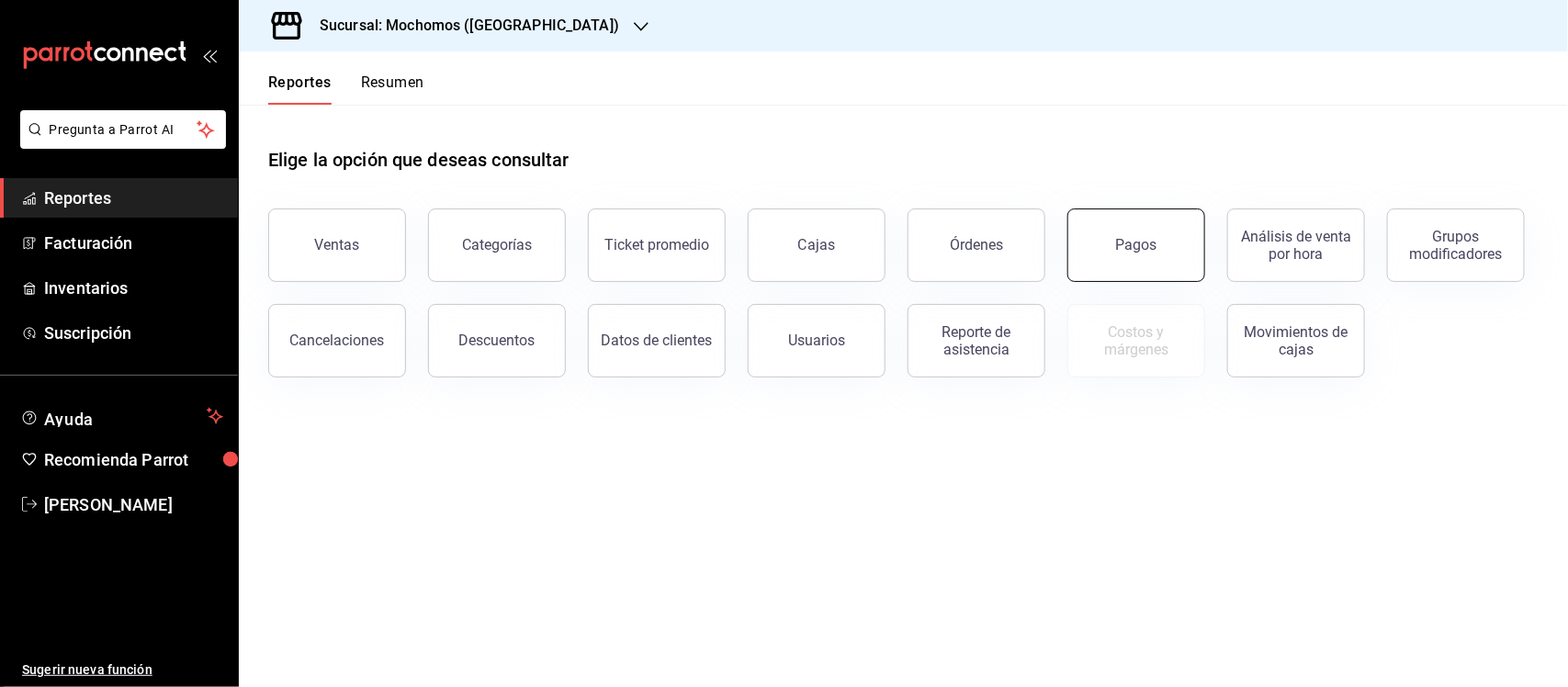
click at [1126, 276] on button "Pagos" at bounding box center [1136, 245] width 138 height 73
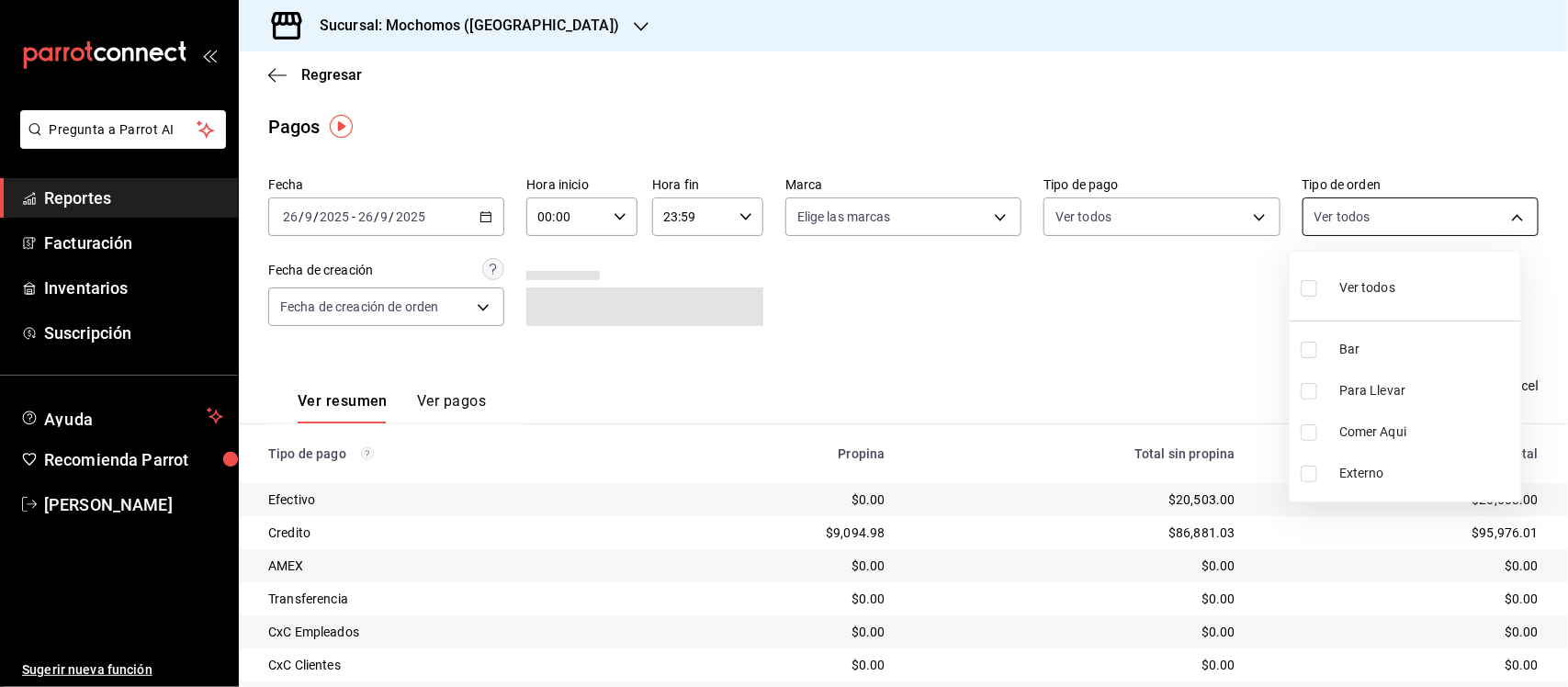
click at [1400, 202] on body "Pregunta a Parrot AI Reportes Facturación Inventarios Suscripción Ayuda Recomie…" at bounding box center [784, 343] width 1568 height 687
